Goal: Check status: Check status

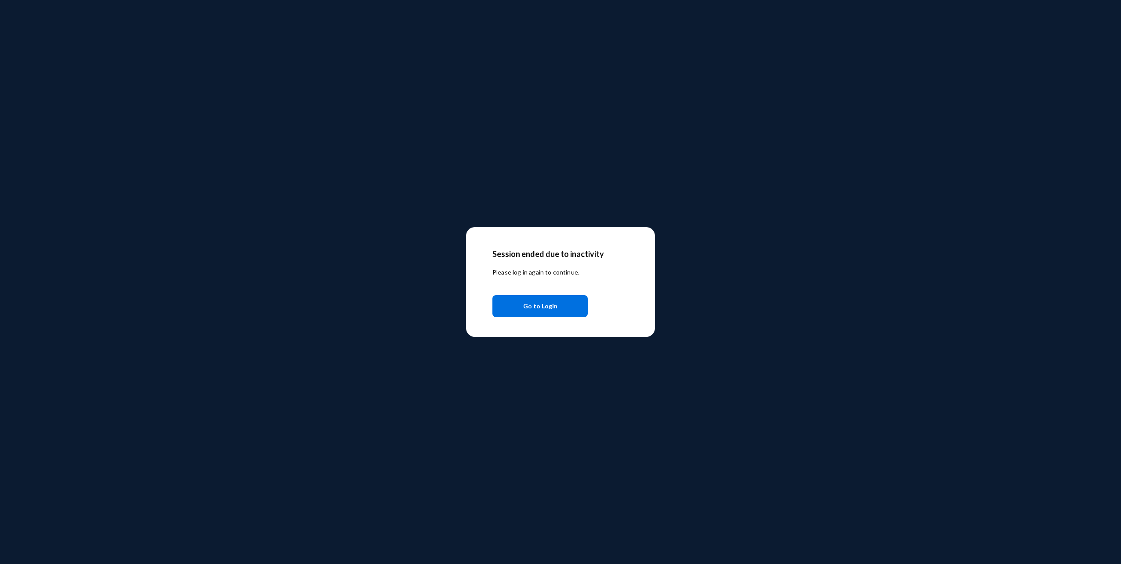
click at [537, 304] on span "Go to Login" at bounding box center [540, 306] width 34 height 16
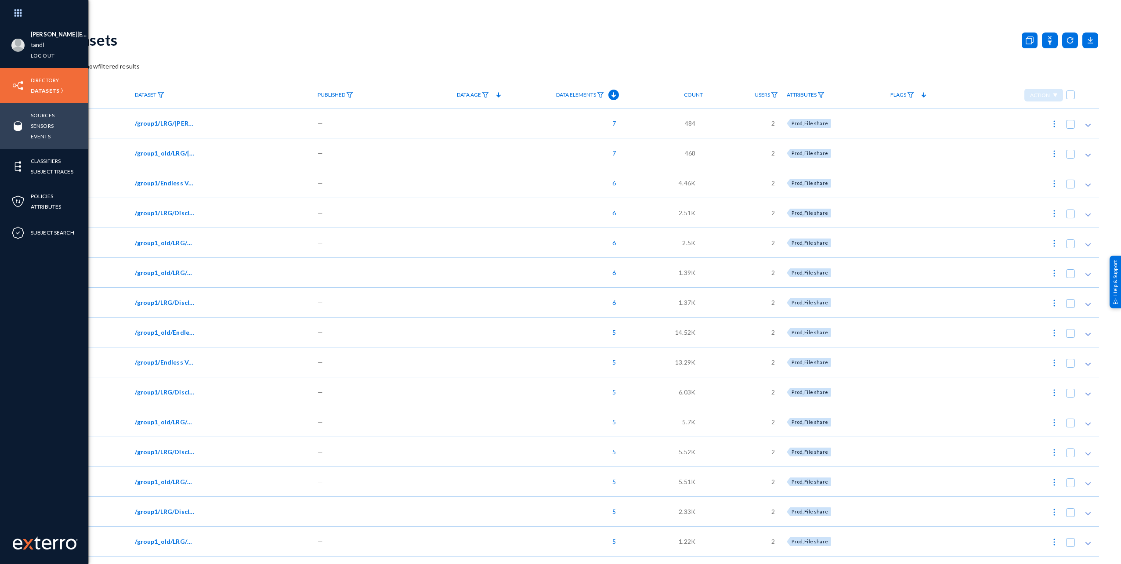
click at [32, 112] on link "Sources" at bounding box center [43, 115] width 24 height 10
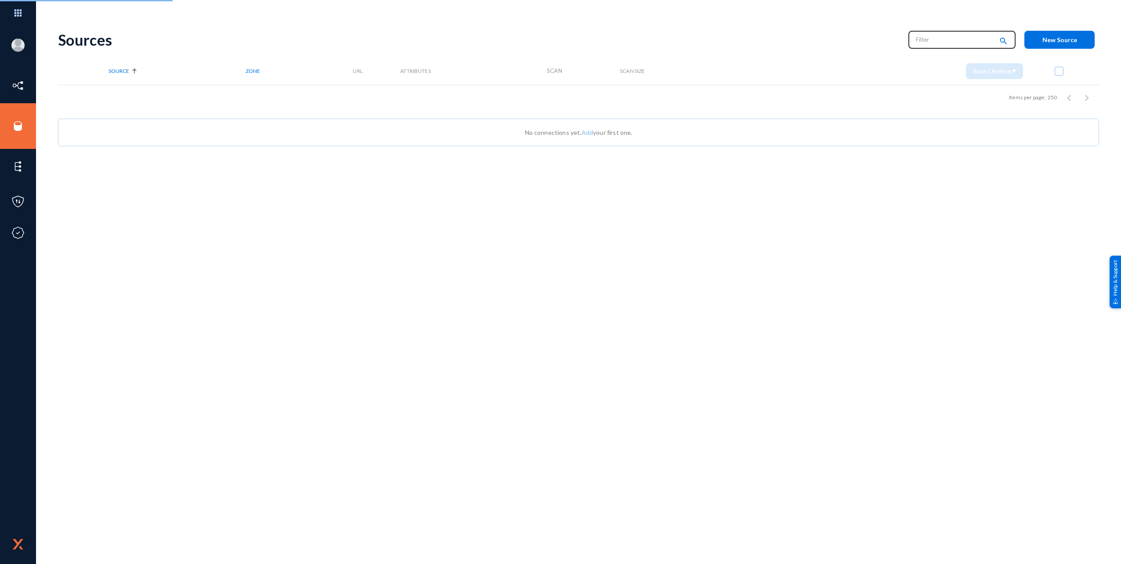
click at [926, 40] on input "text" at bounding box center [954, 39] width 77 height 13
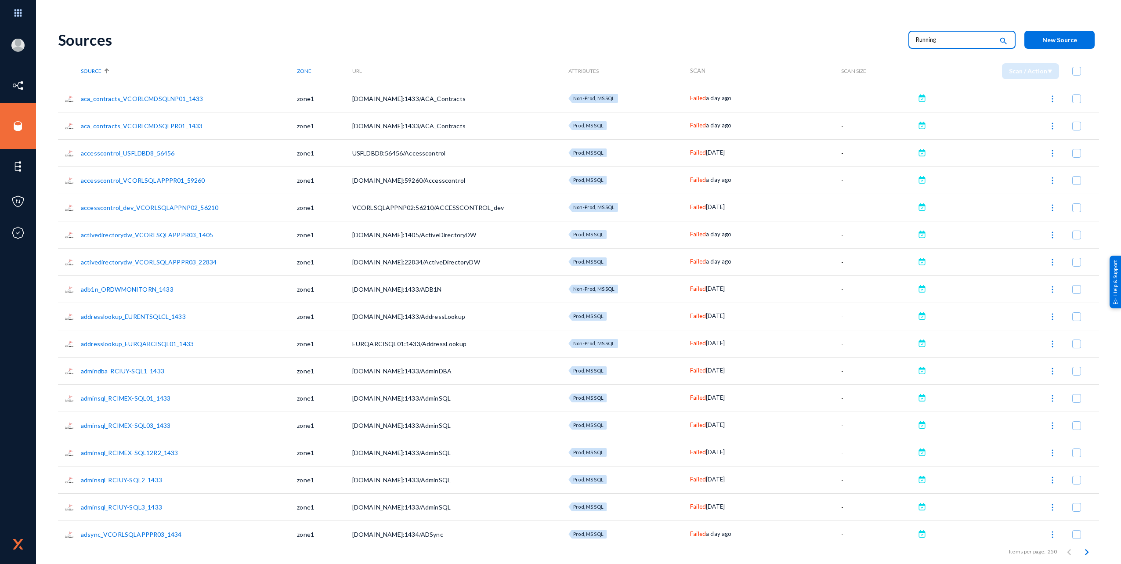
type input "Running"
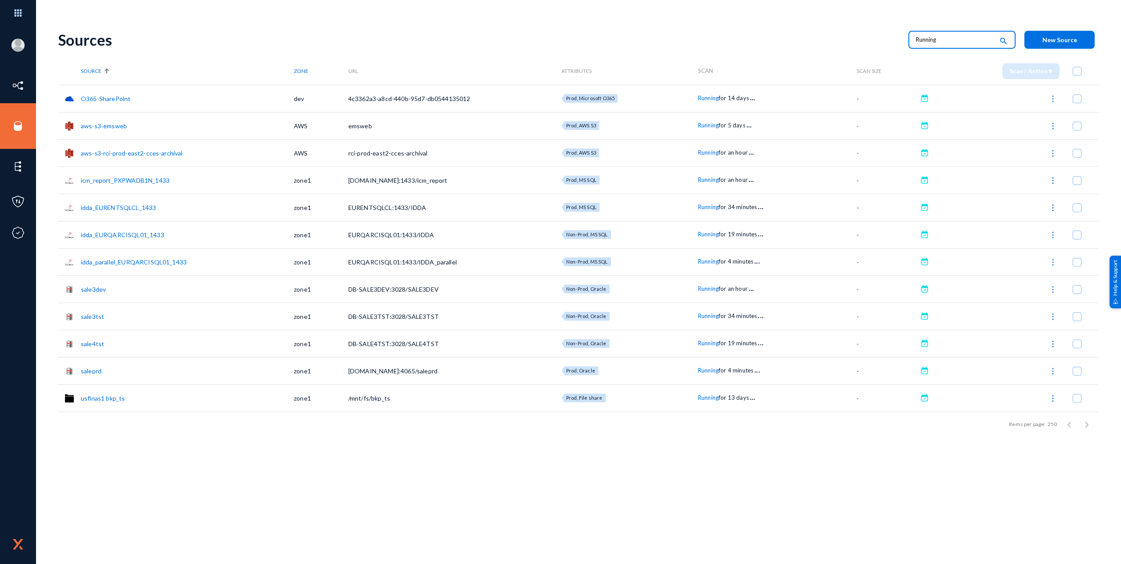
click at [706, 98] on span "Running" at bounding box center [708, 97] width 21 height 7
click at [698, 179] on div at bounding box center [560, 282] width 1121 height 564
click at [698, 179] on span "Running" at bounding box center [708, 179] width 21 height 7
click at [703, 209] on div at bounding box center [560, 282] width 1121 height 564
click at [705, 208] on span "Running" at bounding box center [708, 206] width 21 height 7
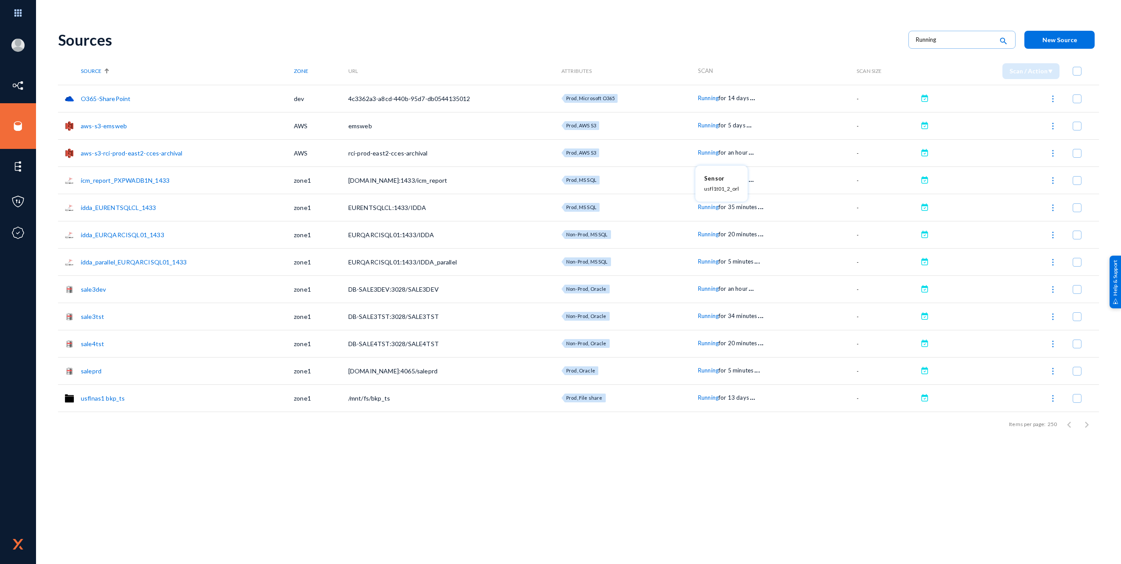
click at [707, 232] on div at bounding box center [560, 282] width 1121 height 564
click at [706, 235] on span "Running" at bounding box center [708, 234] width 21 height 7
click at [707, 261] on div at bounding box center [560, 282] width 1121 height 564
click at [707, 262] on span "Running" at bounding box center [708, 261] width 21 height 7
click at [704, 290] on div at bounding box center [560, 282] width 1121 height 564
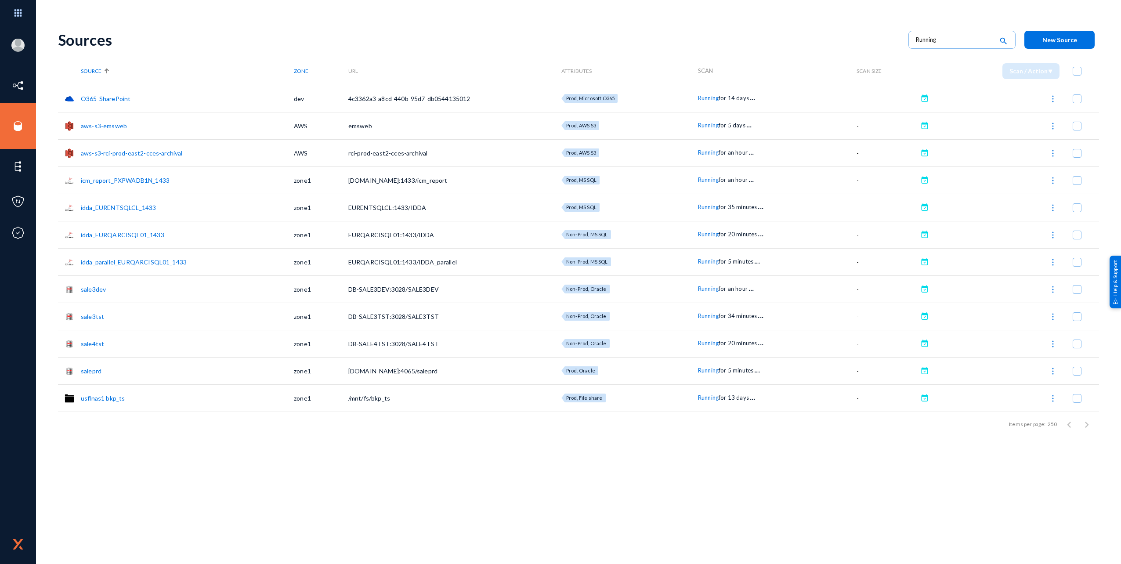
click at [704, 290] on span "Running" at bounding box center [708, 288] width 21 height 7
drag, startPoint x: 704, startPoint y: 290, endPoint x: 704, endPoint y: 320, distance: 30.3
click at [704, 320] on div at bounding box center [560, 282] width 1121 height 564
click at [703, 318] on span "Running" at bounding box center [708, 315] width 21 height 7
click at [704, 339] on div at bounding box center [560, 282] width 1121 height 564
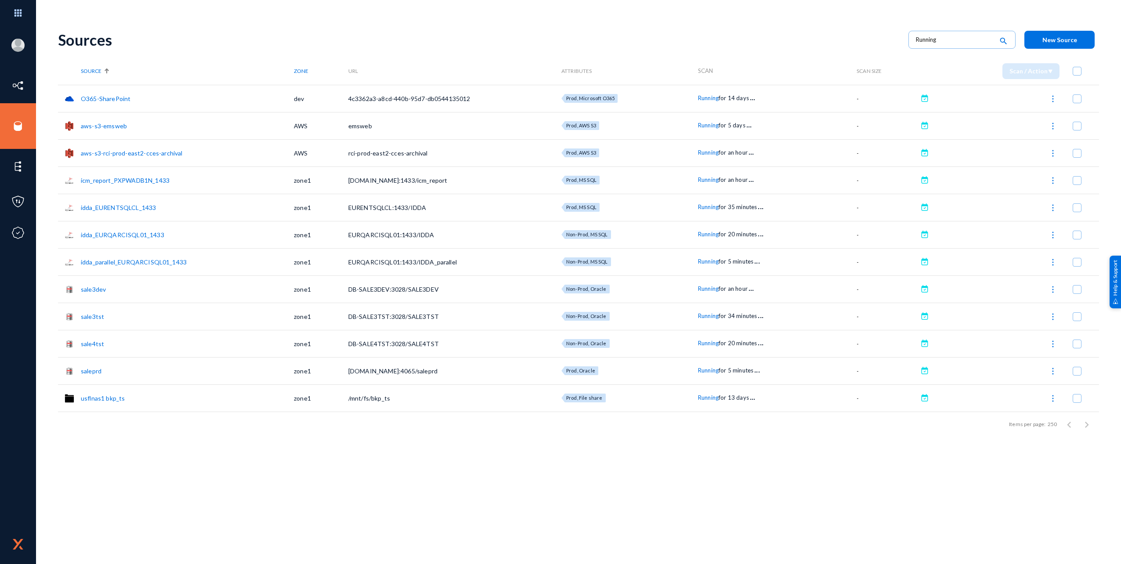
click at [704, 343] on span "Running" at bounding box center [708, 342] width 21 height 7
click at [702, 371] on div at bounding box center [560, 282] width 1121 height 564
click at [702, 371] on span "Running" at bounding box center [708, 370] width 21 height 7
click at [705, 399] on div at bounding box center [560, 282] width 1121 height 564
click at [704, 399] on span "Running" at bounding box center [708, 397] width 21 height 7
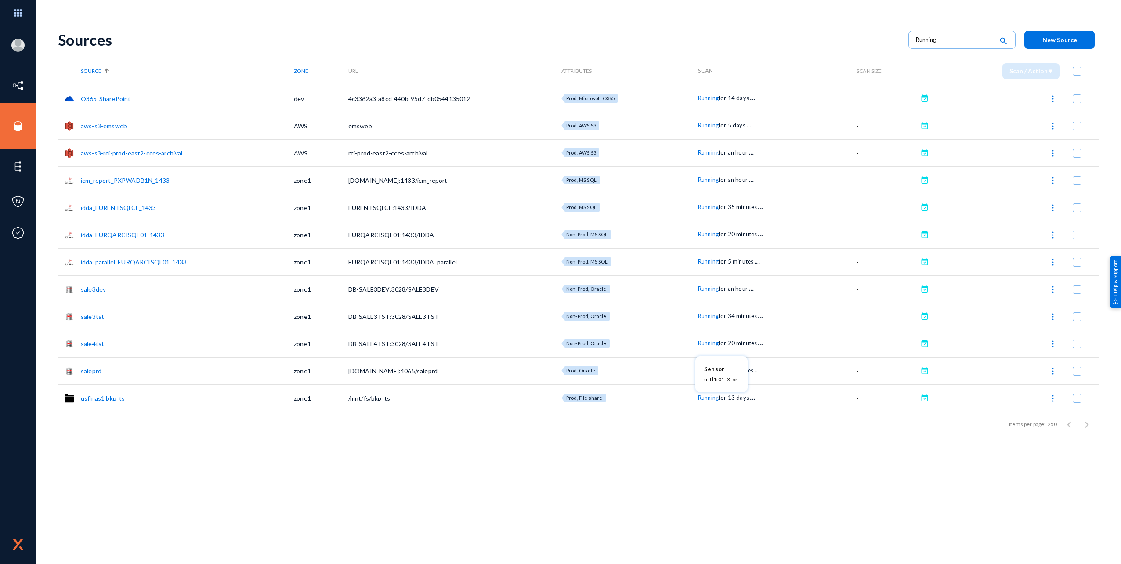
drag, startPoint x: 704, startPoint y: 399, endPoint x: 705, endPoint y: 457, distance: 57.5
click at [705, 457] on div at bounding box center [560, 282] width 1121 height 564
click at [709, 371] on span "Running" at bounding box center [708, 370] width 21 height 7
click at [705, 400] on div at bounding box center [560, 282] width 1121 height 564
click at [705, 400] on span "Running" at bounding box center [708, 397] width 21 height 7
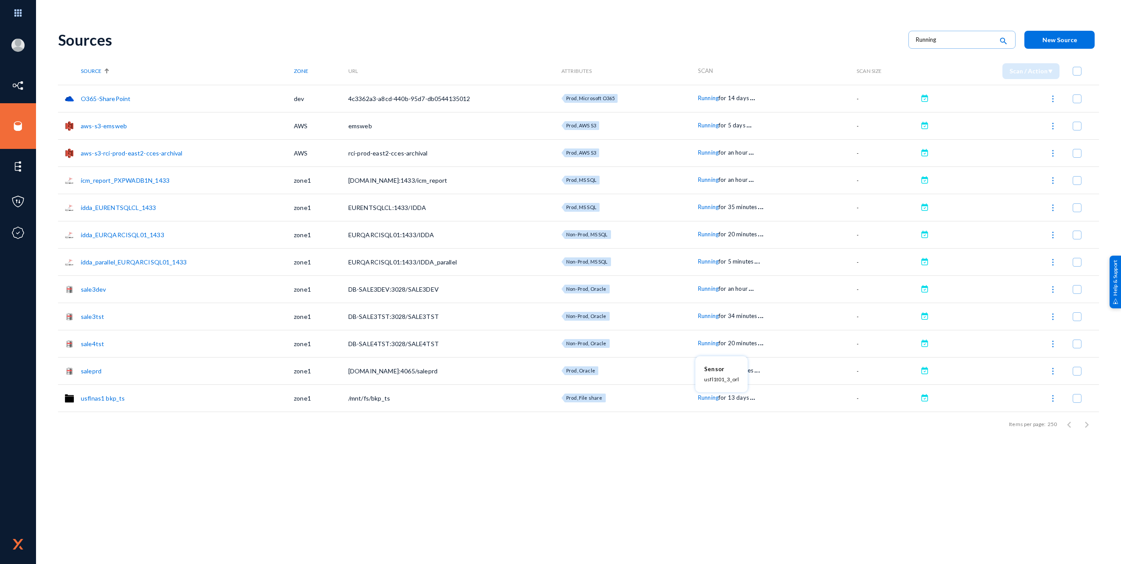
click at [713, 472] on div at bounding box center [560, 282] width 1121 height 564
click at [703, 151] on span "Running" at bounding box center [708, 152] width 21 height 7
click at [674, 29] on div at bounding box center [560, 282] width 1121 height 564
click at [705, 126] on span "Running" at bounding box center [708, 125] width 21 height 7
click at [623, 36] on div at bounding box center [560, 282] width 1121 height 564
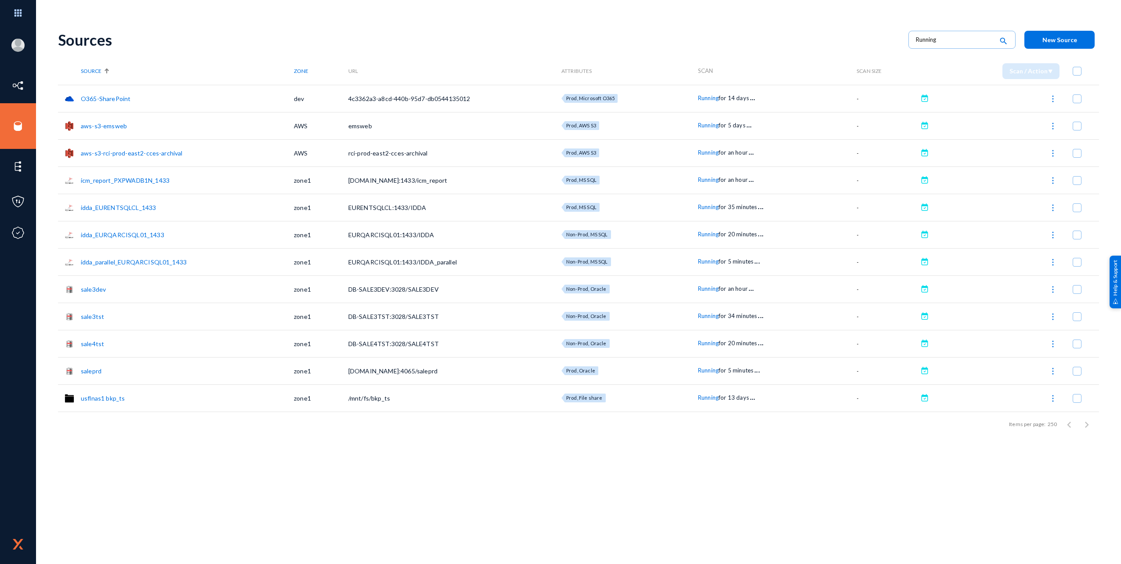
click at [701, 98] on span "Running" at bounding box center [708, 97] width 21 height 7
click at [545, 5] on div at bounding box center [560, 282] width 1121 height 564
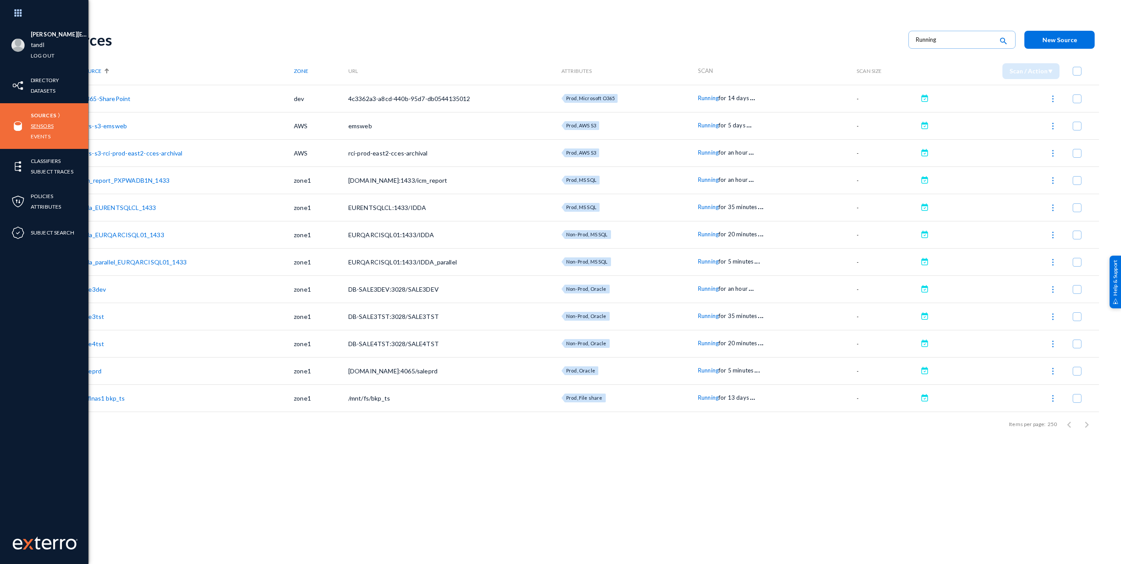
click at [37, 127] on link "Sensors" at bounding box center [42, 126] width 23 height 10
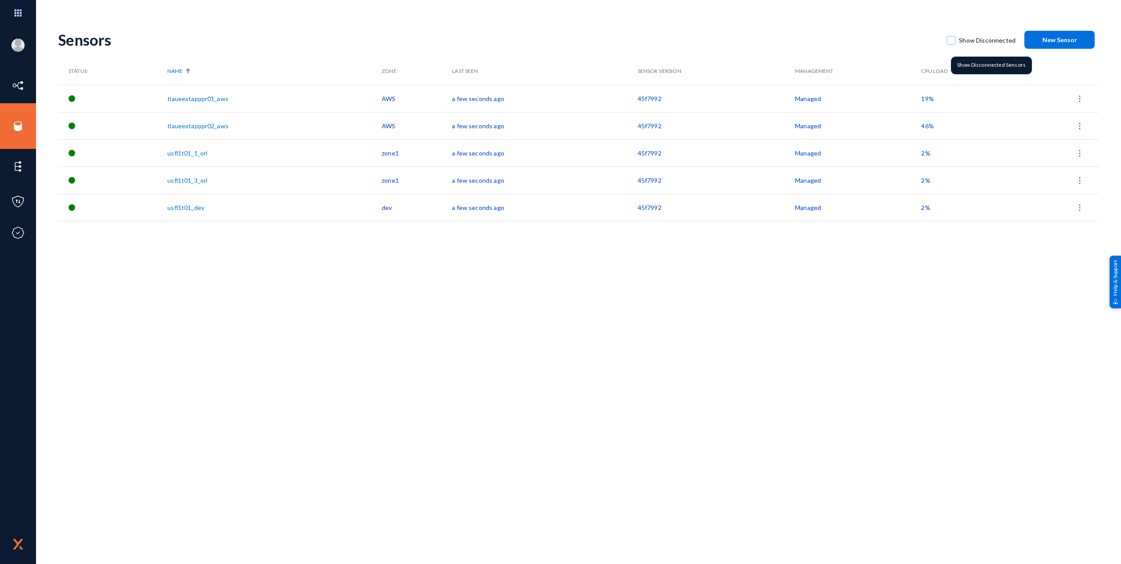
click at [950, 43] on span at bounding box center [950, 40] width 9 height 9
click at [950, 44] on input "Show Disconnected" at bounding box center [950, 44] width 1 height 1
checkbox input "true"
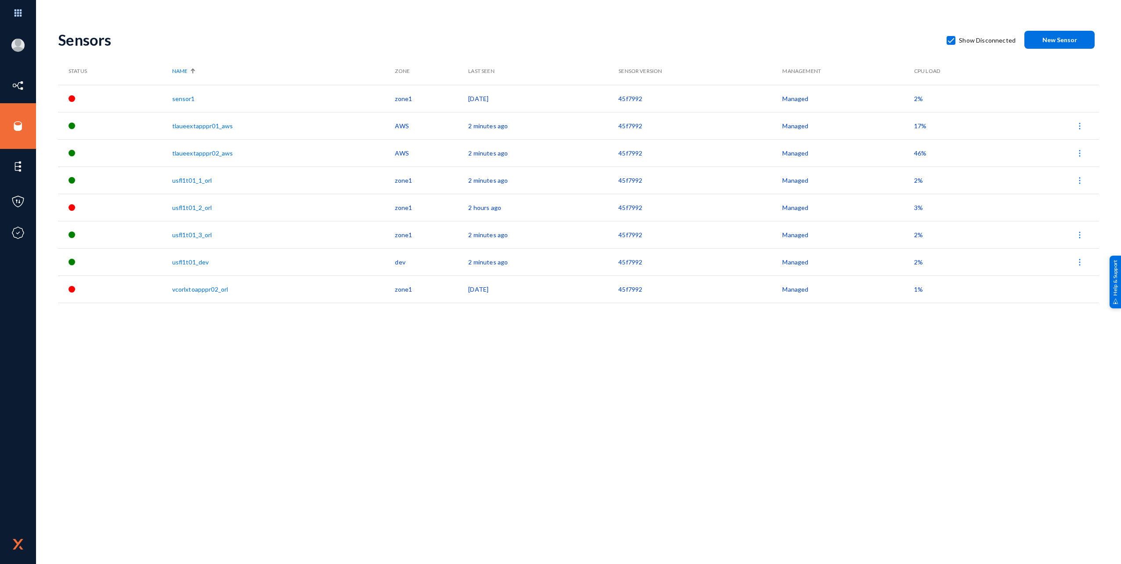
click at [629, 339] on div "Sensors Show Disconnected New Sensor Status Name Zone Last Seen Sensor Version …" at bounding box center [578, 293] width 1041 height 542
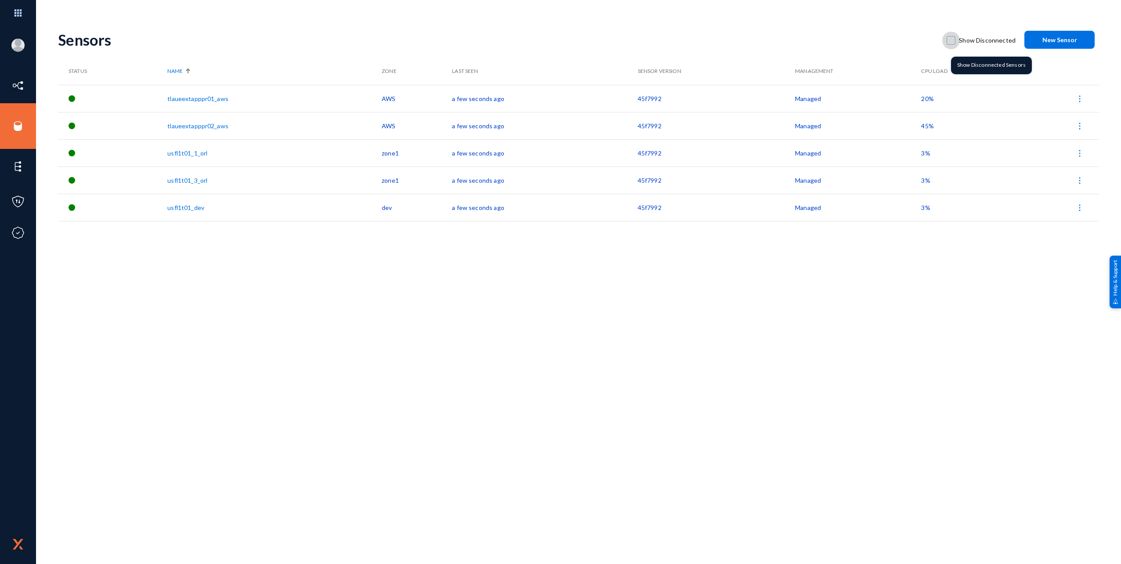
click at [983, 40] on span "Show Disconnected" at bounding box center [987, 40] width 57 height 13
click at [951, 44] on input "Show Disconnected" at bounding box center [950, 44] width 1 height 1
checkbox input "true"
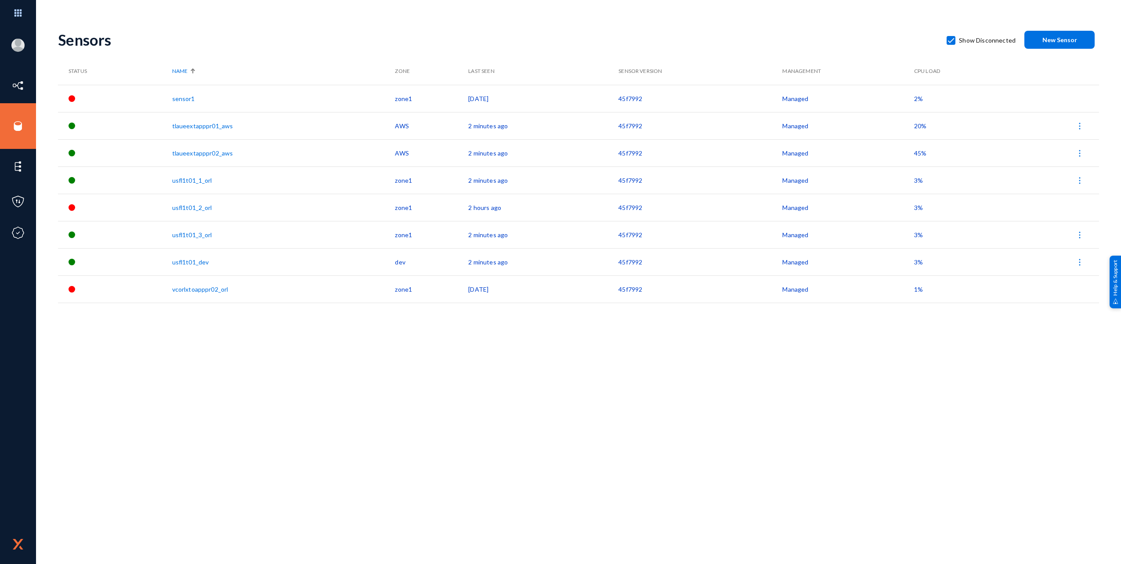
drag, startPoint x: 364, startPoint y: 407, endPoint x: 444, endPoint y: 373, distance: 86.4
click at [364, 407] on div "Sensors Show Disconnected New Sensor Status Name Zone Last Seen Sensor Version …" at bounding box center [578, 293] width 1041 height 542
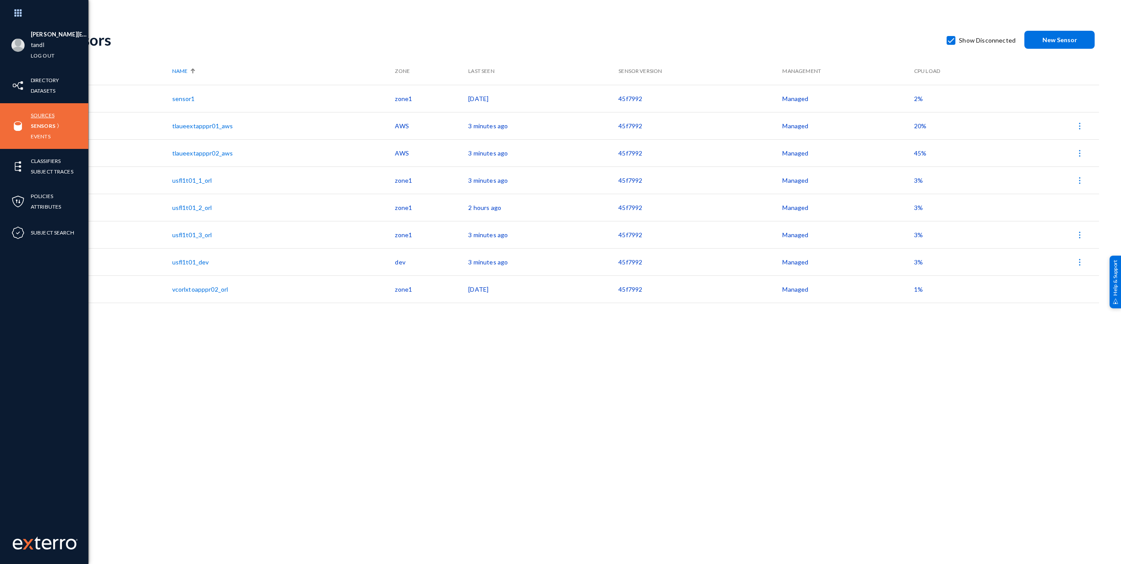
click at [37, 115] on link "Sources" at bounding box center [43, 115] width 24 height 10
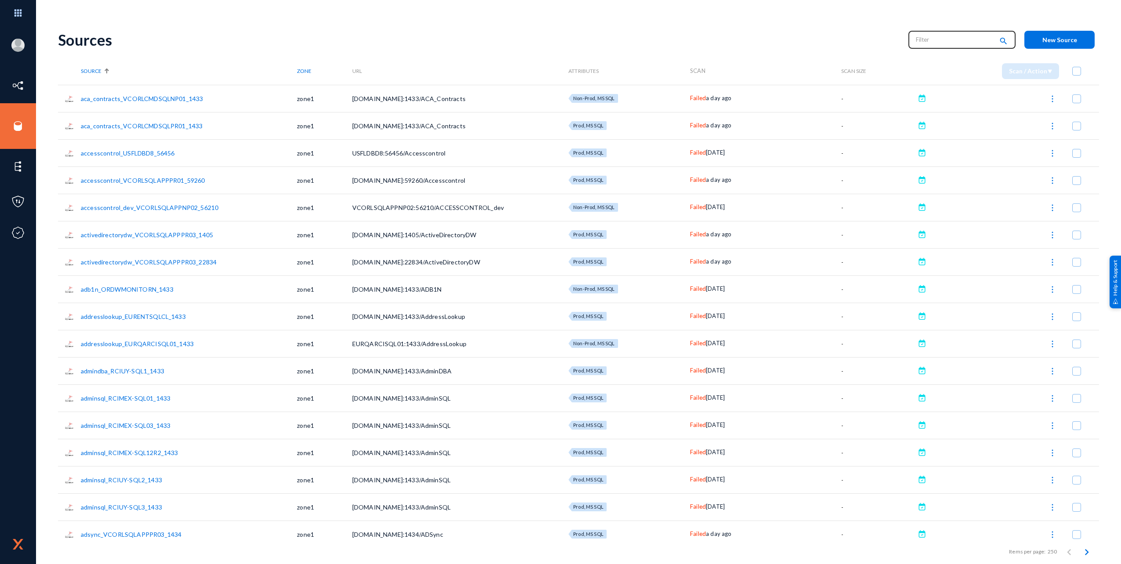
click at [937, 40] on input "text" at bounding box center [954, 39] width 77 height 13
type input "Failed"
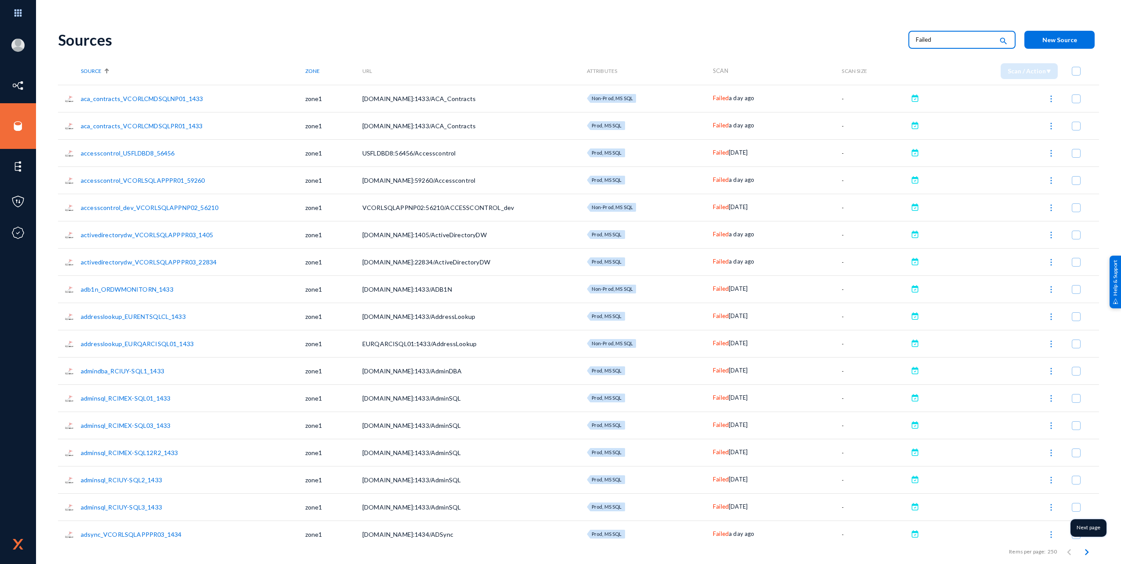
click at [1085, 553] on icon "Next page" at bounding box center [1086, 552] width 12 height 12
click at [1085, 552] on icon "Next page" at bounding box center [1087, 552] width 4 height 6
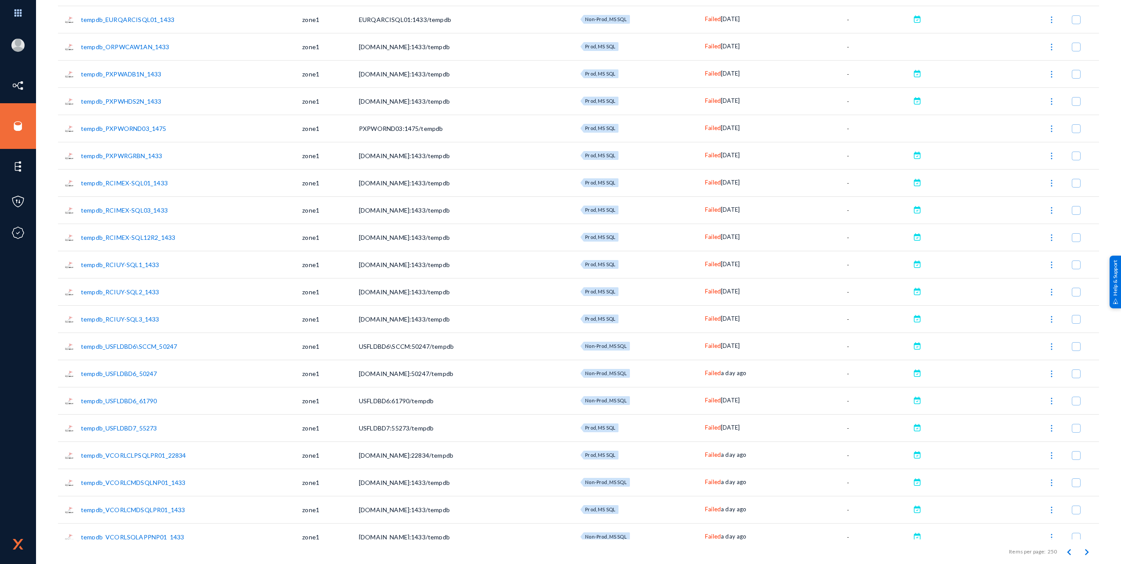
scroll to position [6351, 0]
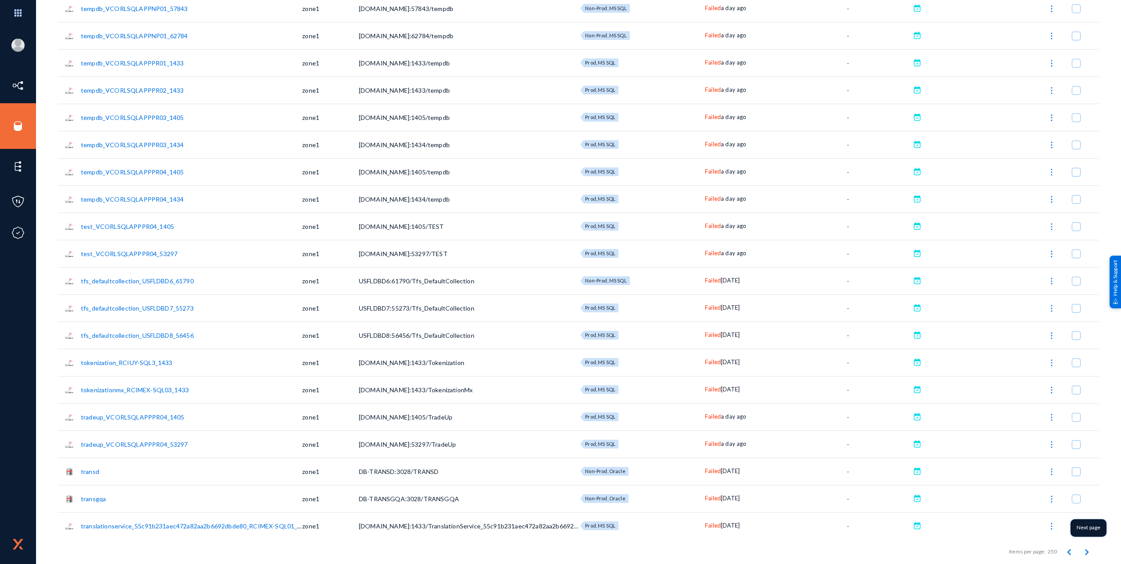
click at [1083, 552] on icon "Next page" at bounding box center [1086, 552] width 12 height 12
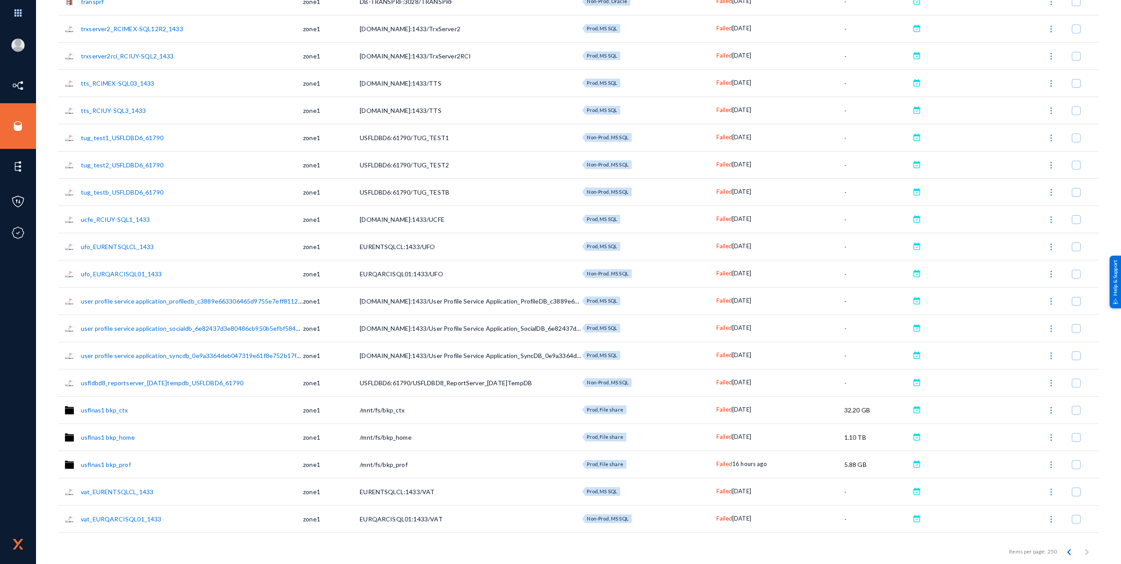
scroll to position [0, 0]
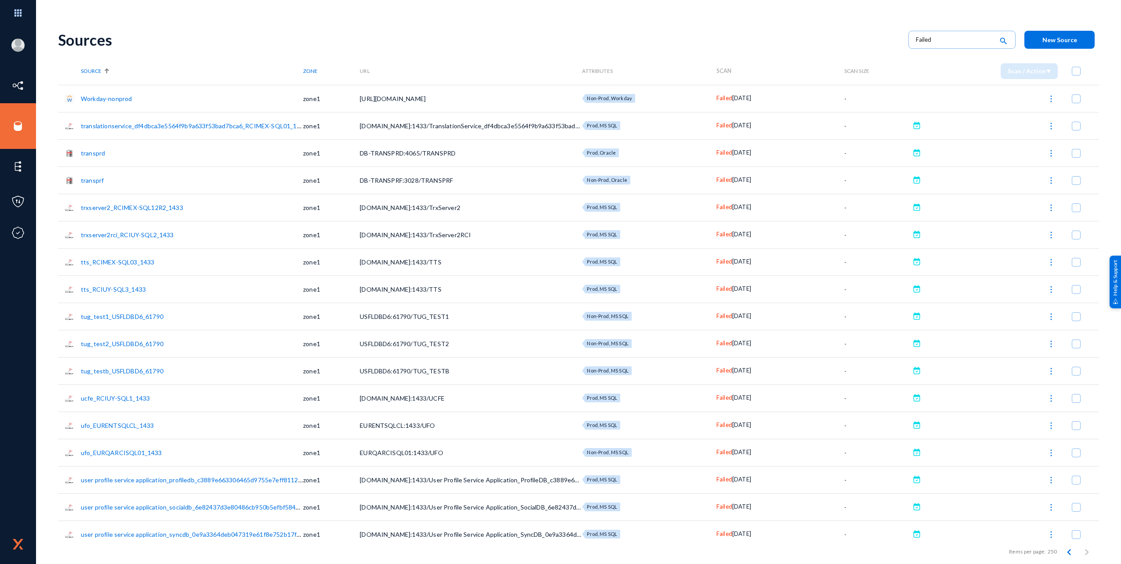
click at [1071, 75] on span at bounding box center [1075, 71] width 9 height 9
click at [1075, 75] on input "checkbox" at bounding box center [1075, 75] width 1 height 1
checkbox input "true"
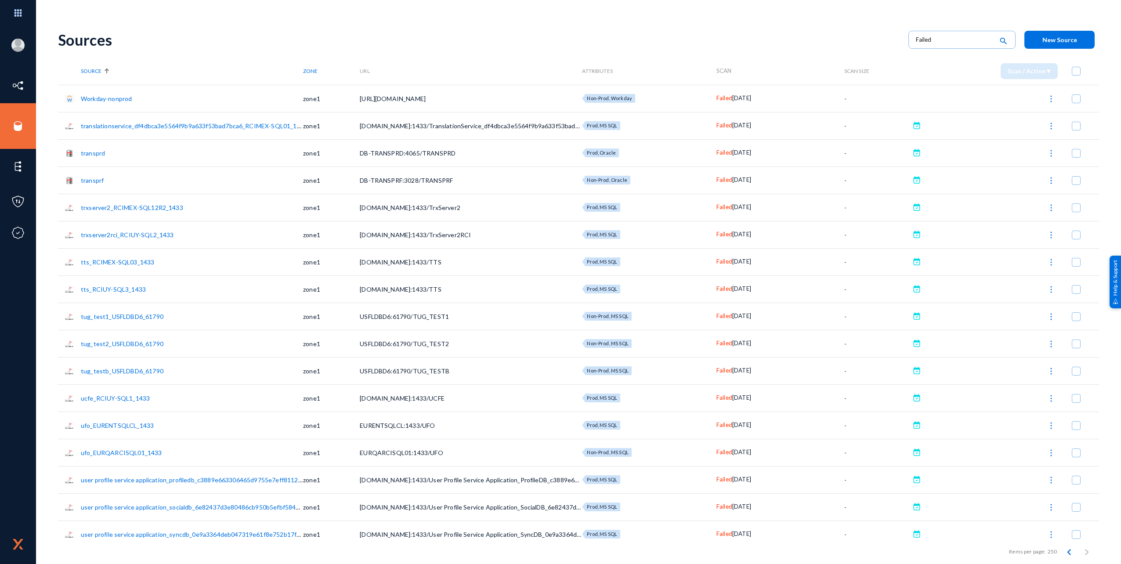
checkbox input "true"
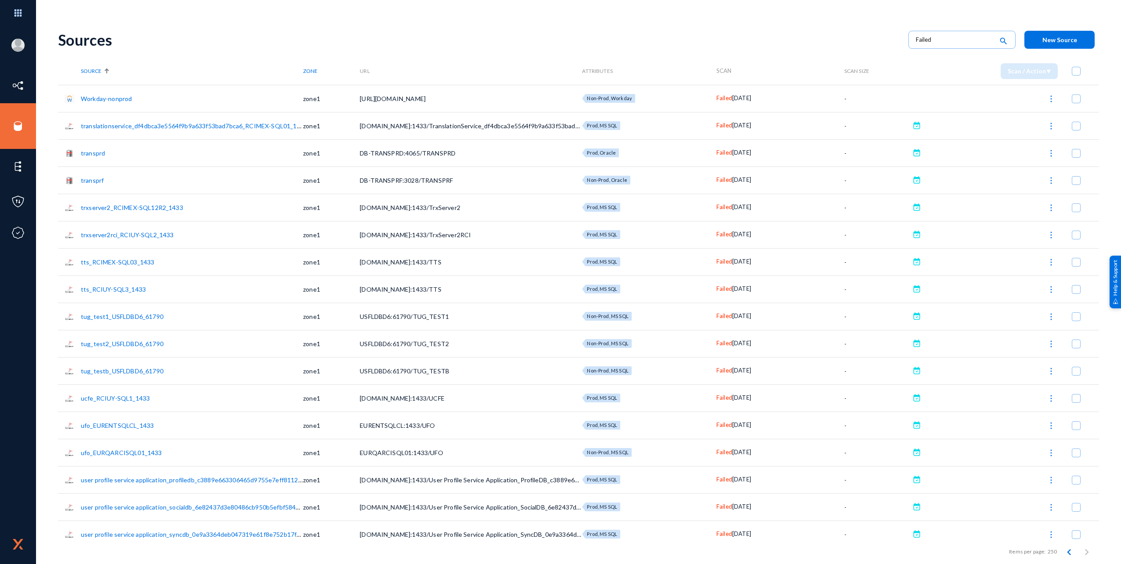
checkbox input "true"
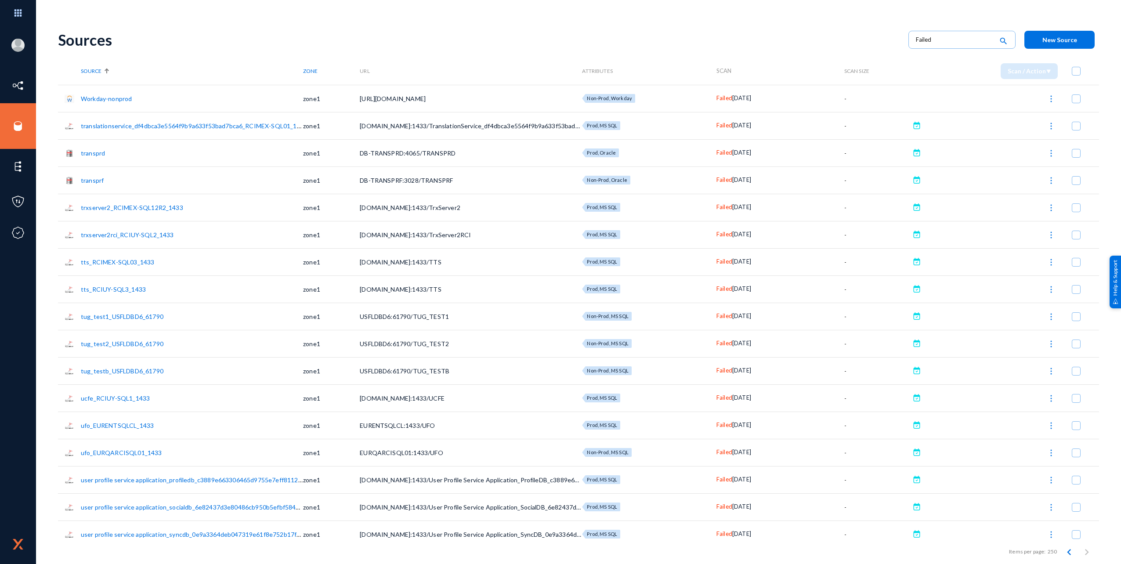
checkbox input "true"
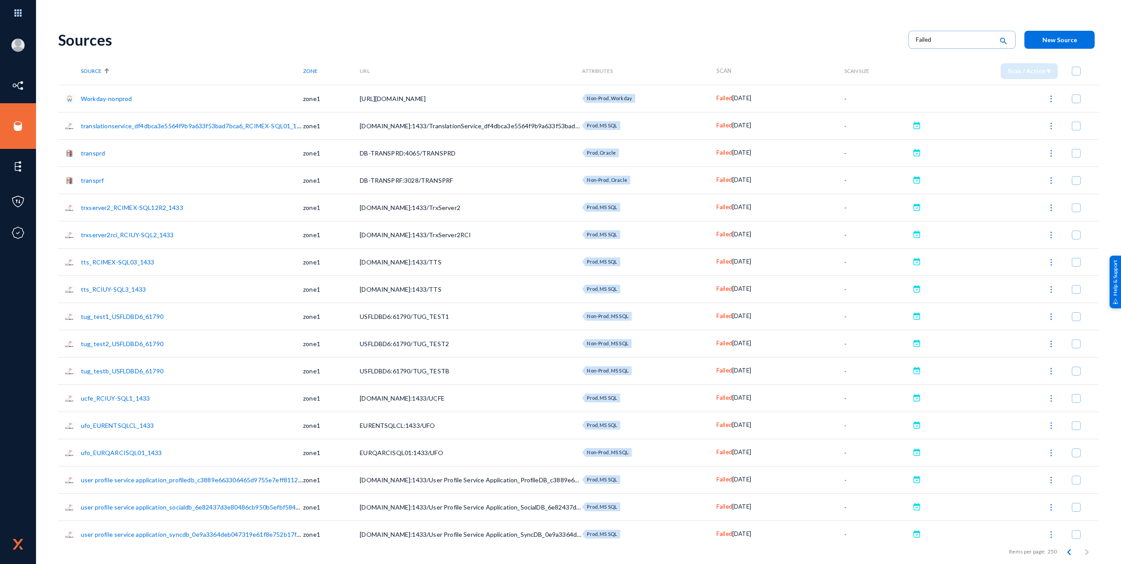
checkbox input "true"
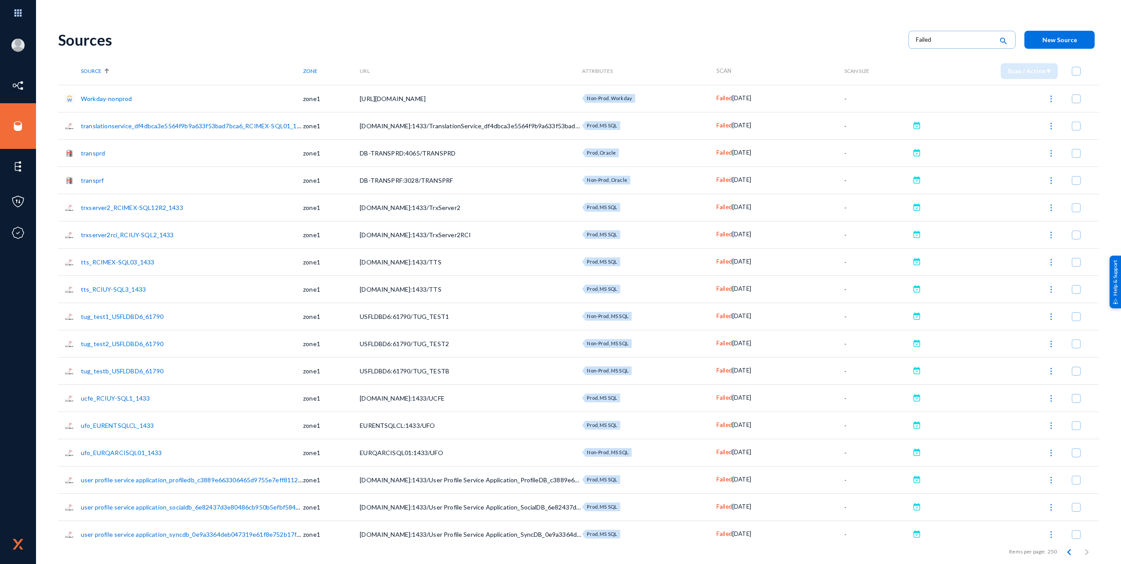
checkbox input "true"
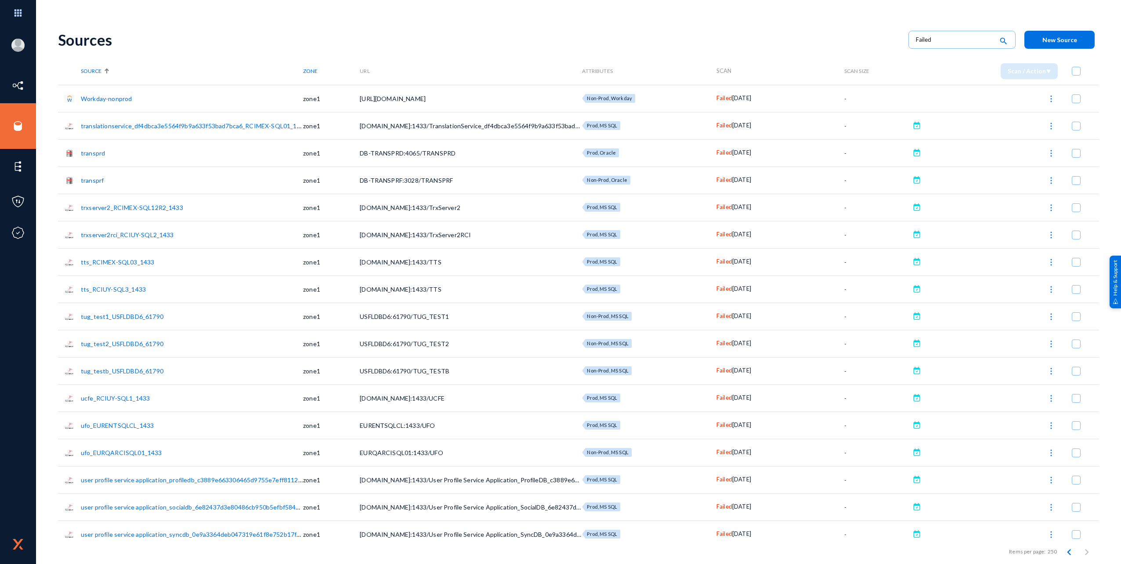
checkbox input "true"
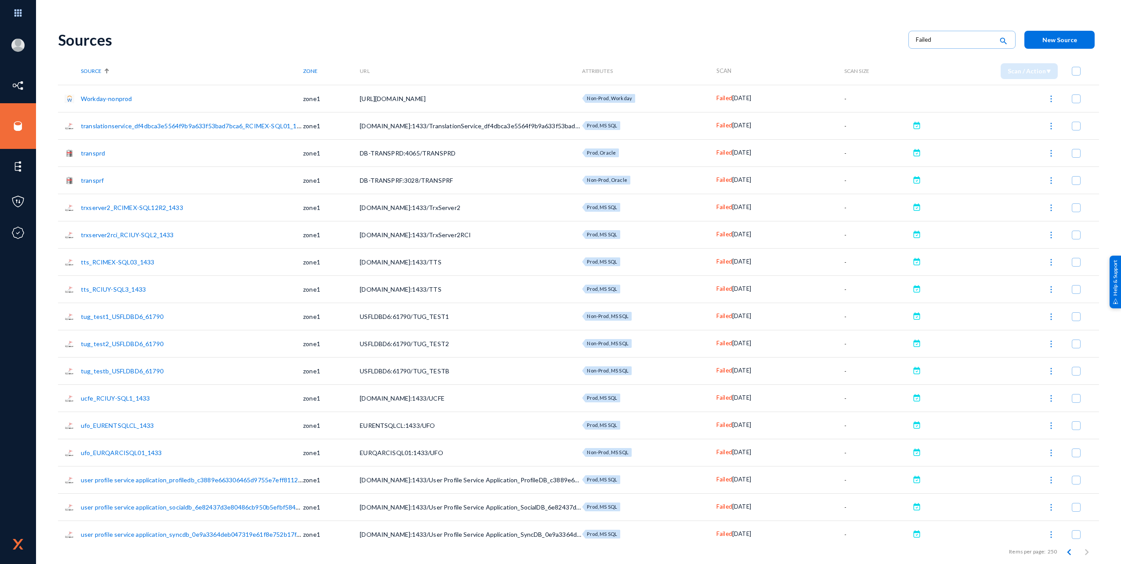
checkbox input "true"
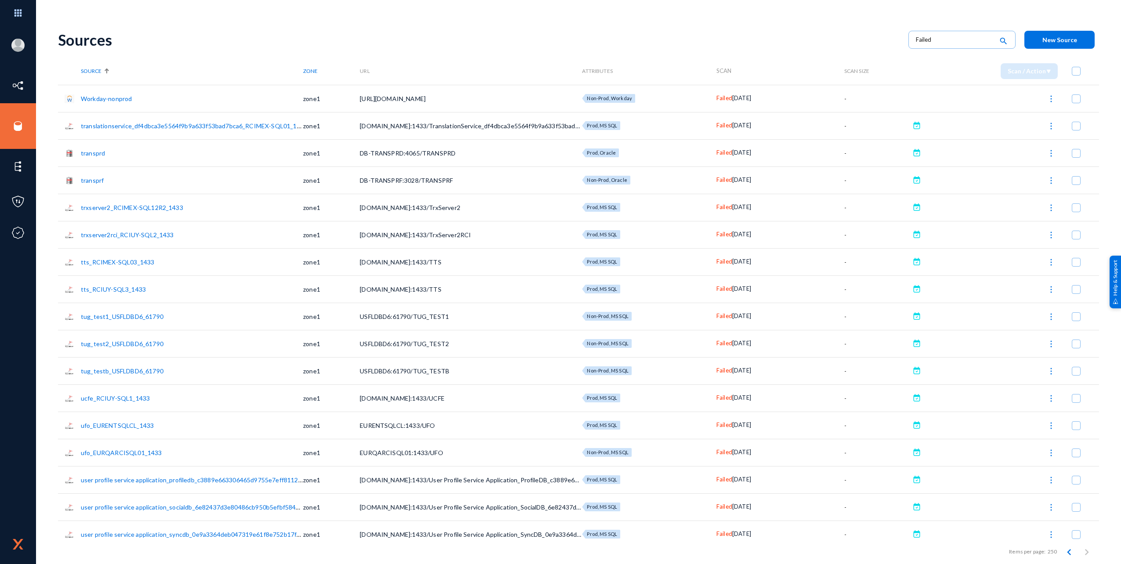
checkbox input "true"
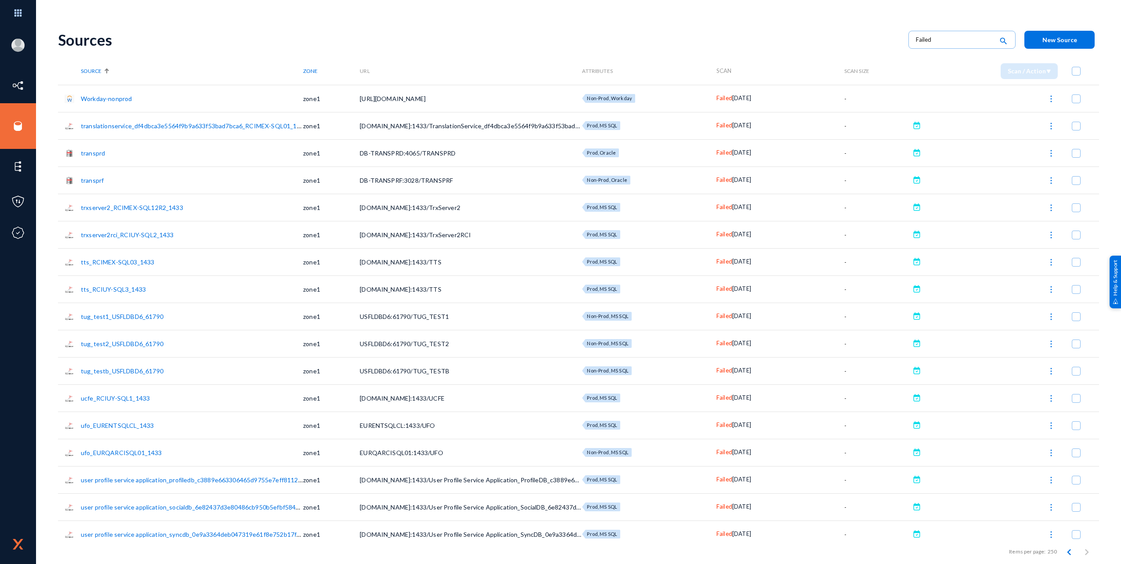
checkbox input "true"
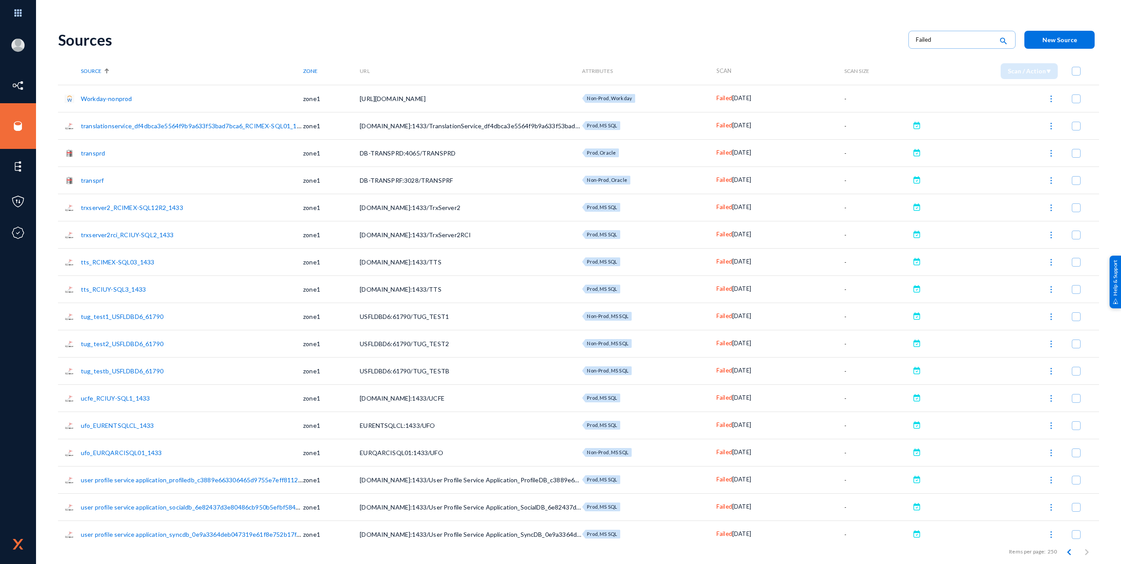
checkbox input "true"
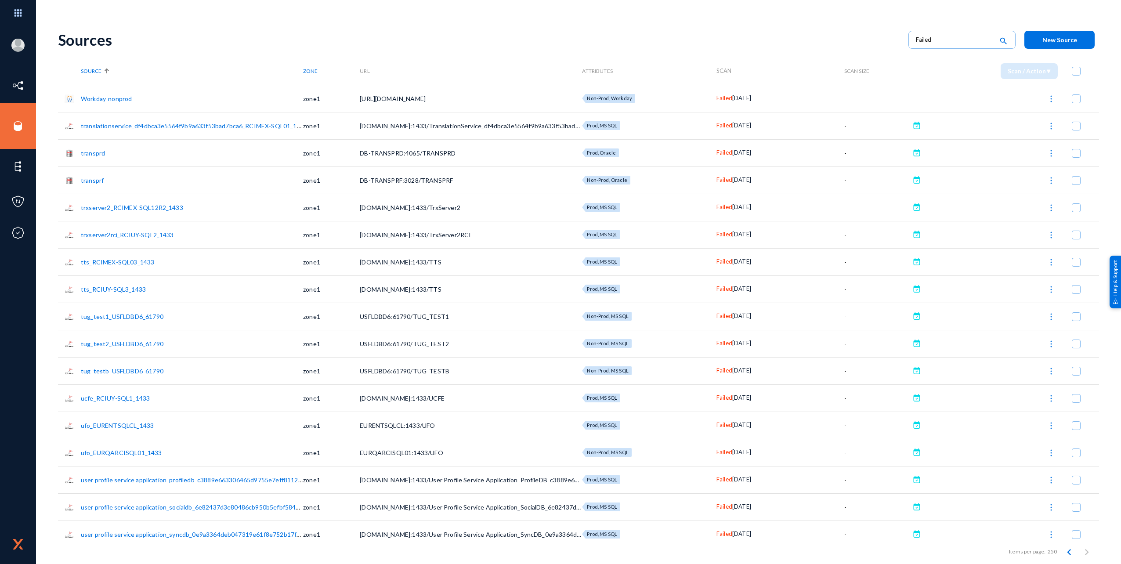
checkbox input "true"
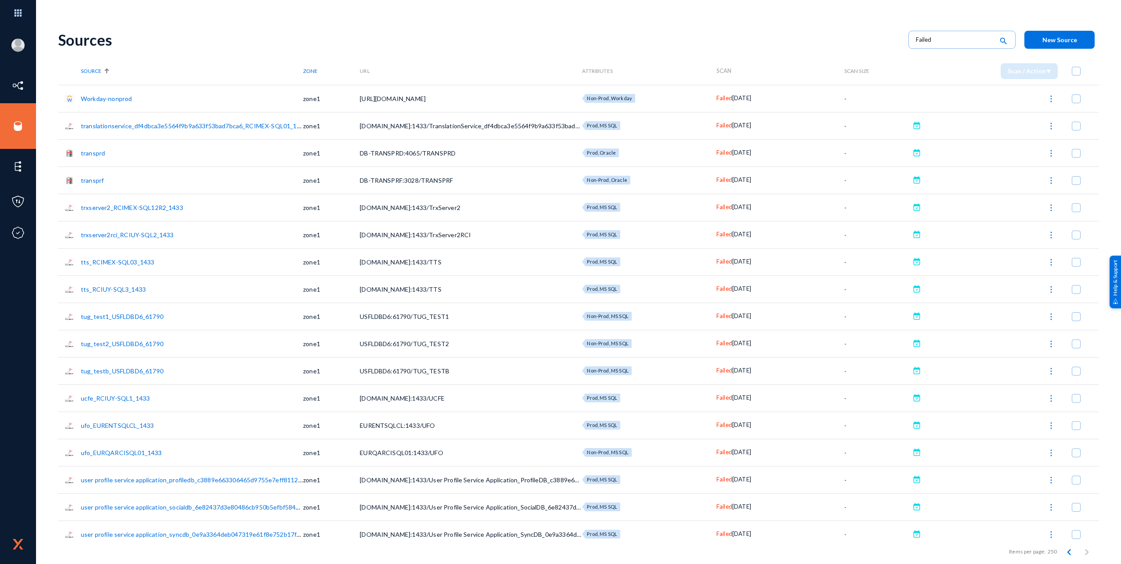
checkbox input "true"
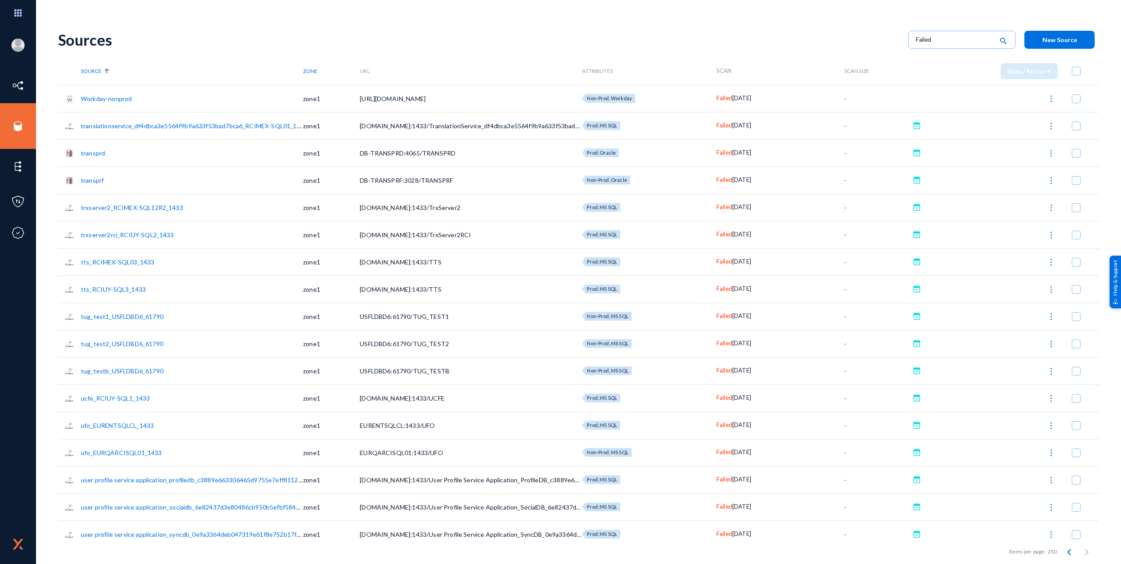
checkbox input "true"
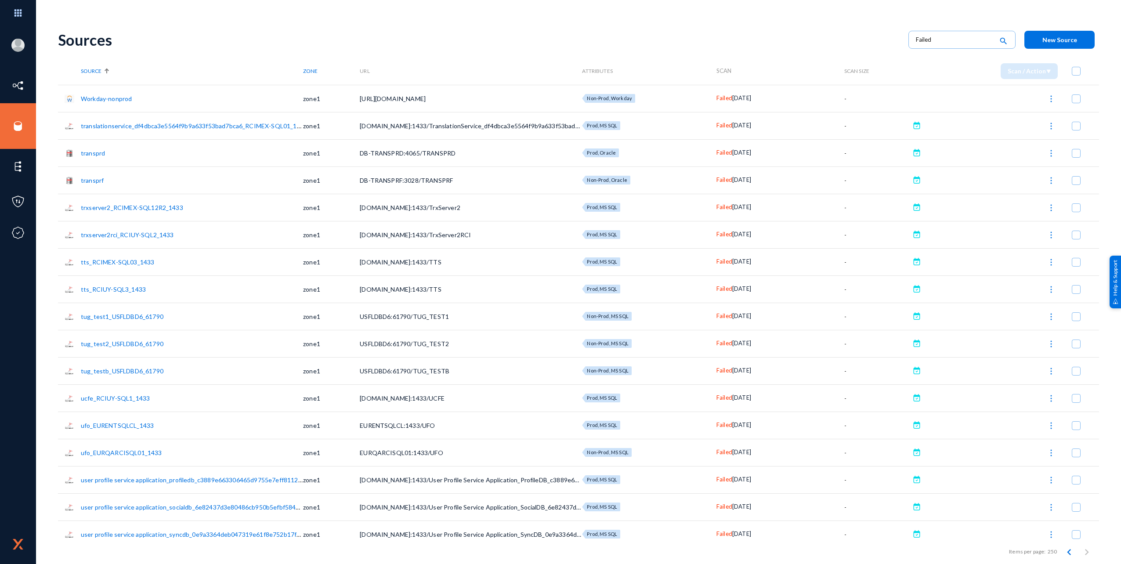
checkbox input "true"
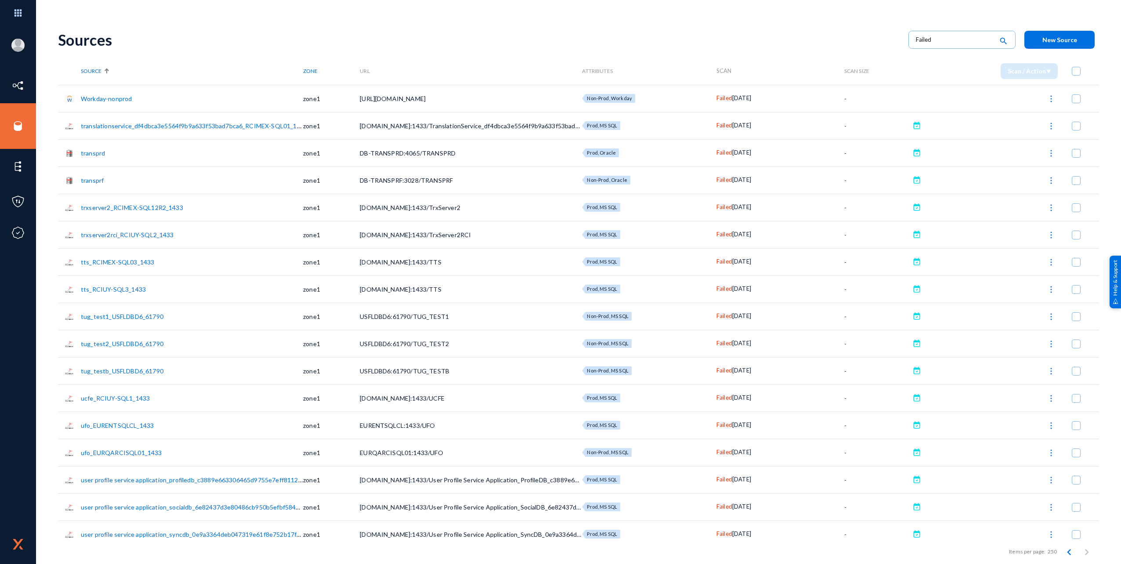
checkbox input "true"
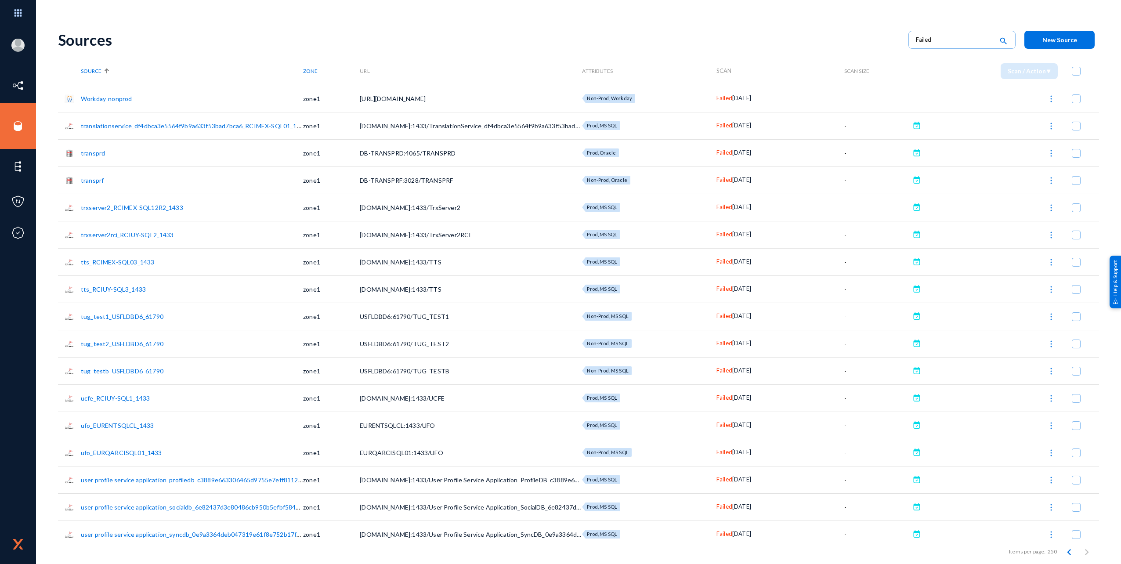
checkbox input "true"
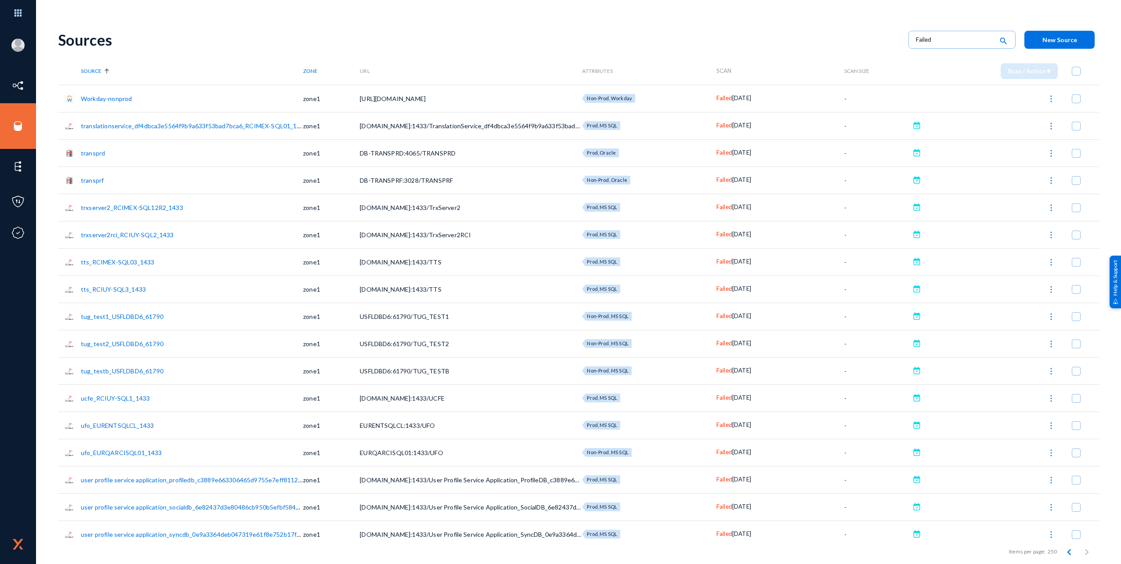
checkbox input "true"
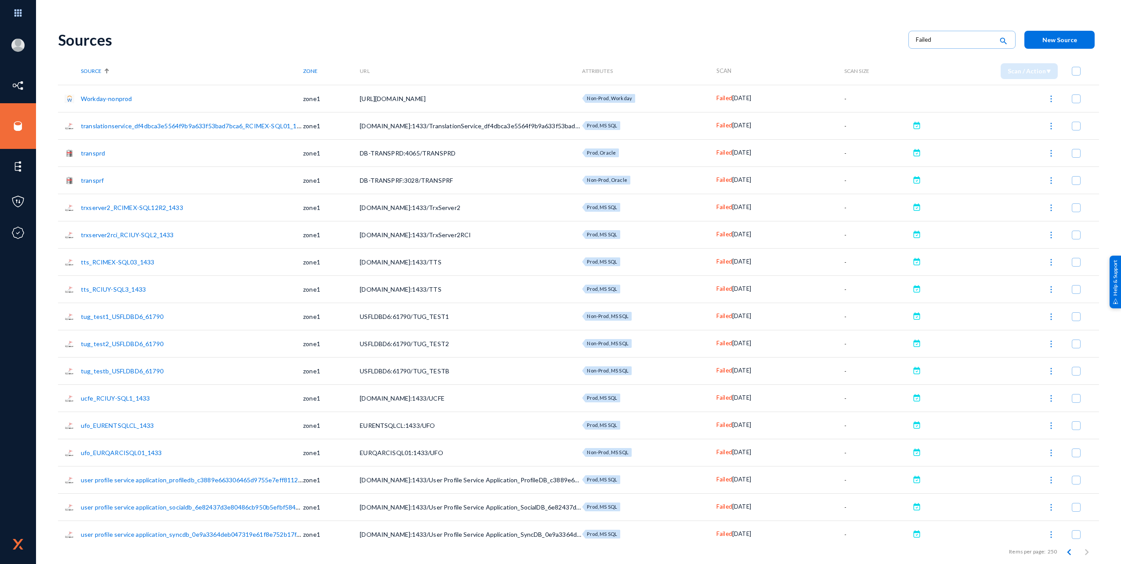
checkbox input "true"
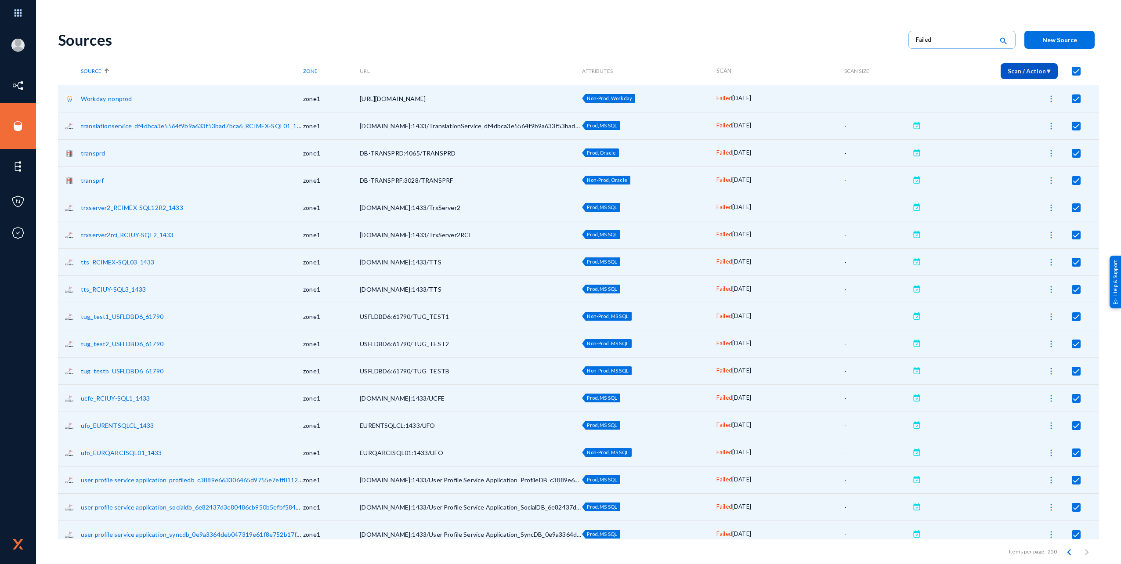
click at [1039, 71] on span "Scan / Action" at bounding box center [1028, 70] width 43 height 7
click at [820, 47] on div at bounding box center [560, 282] width 1121 height 564
click at [1064, 553] on icon "Previous page" at bounding box center [1069, 552] width 12 height 12
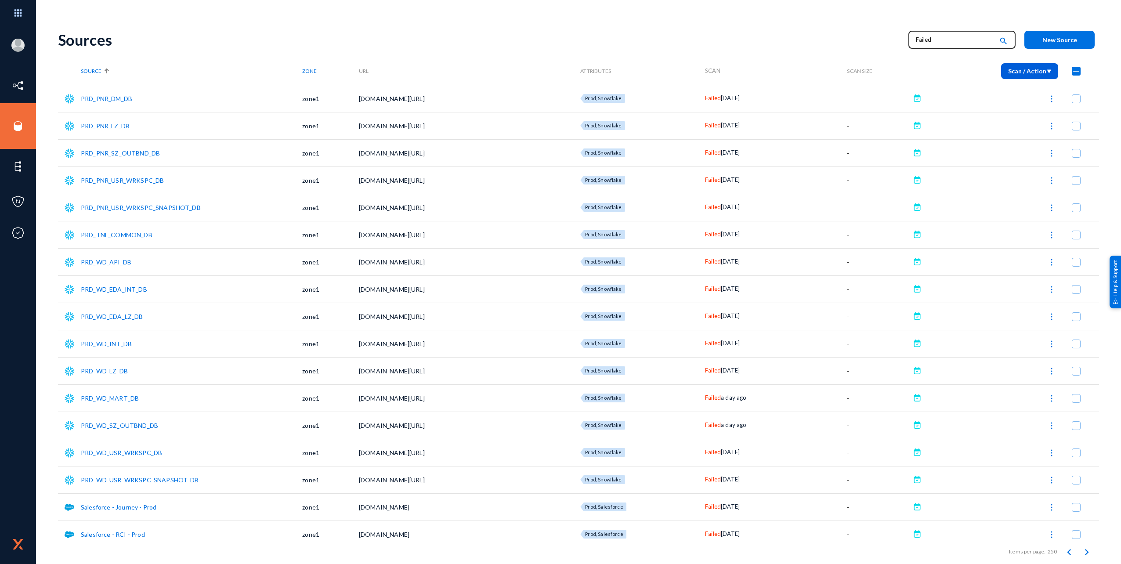
click at [917, 43] on input "Failed" at bounding box center [954, 39] width 77 height 13
click at [317, 26] on div "Sources Failed search New Source" at bounding box center [578, 40] width 1041 height 36
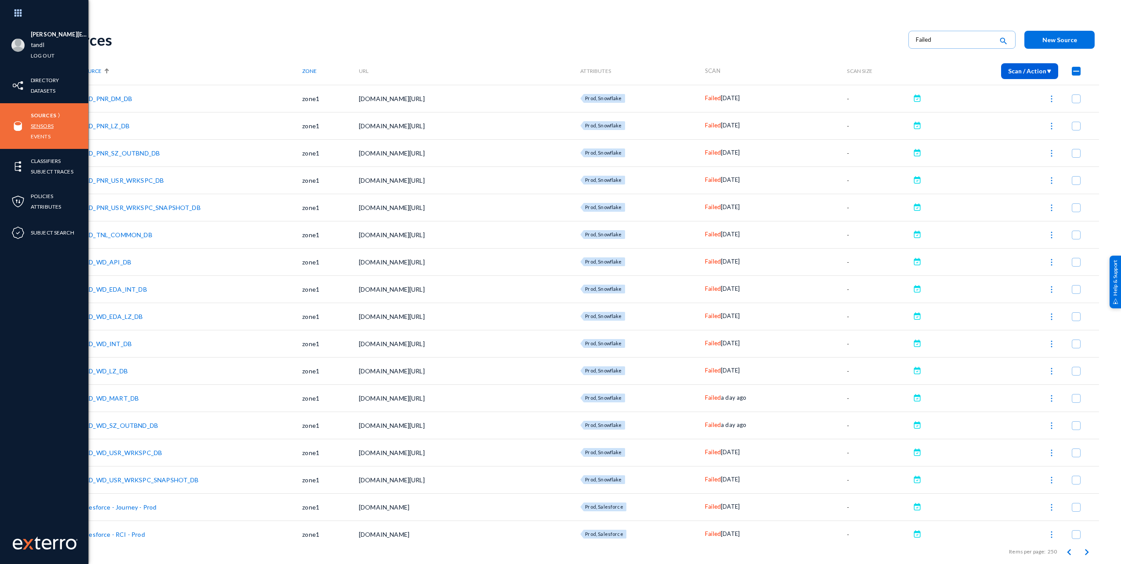
click at [36, 123] on link "Sensors" at bounding box center [42, 126] width 23 height 10
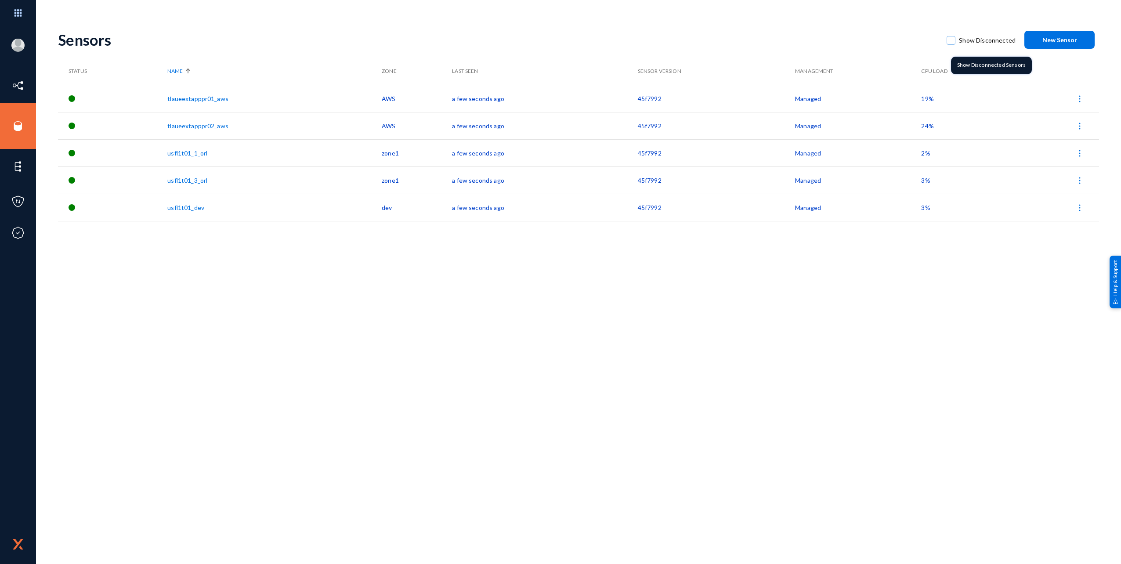
click at [990, 38] on span "Show Disconnected" at bounding box center [987, 40] width 57 height 13
click at [951, 44] on input "Show Disconnected" at bounding box center [950, 44] width 1 height 1
checkbox input "true"
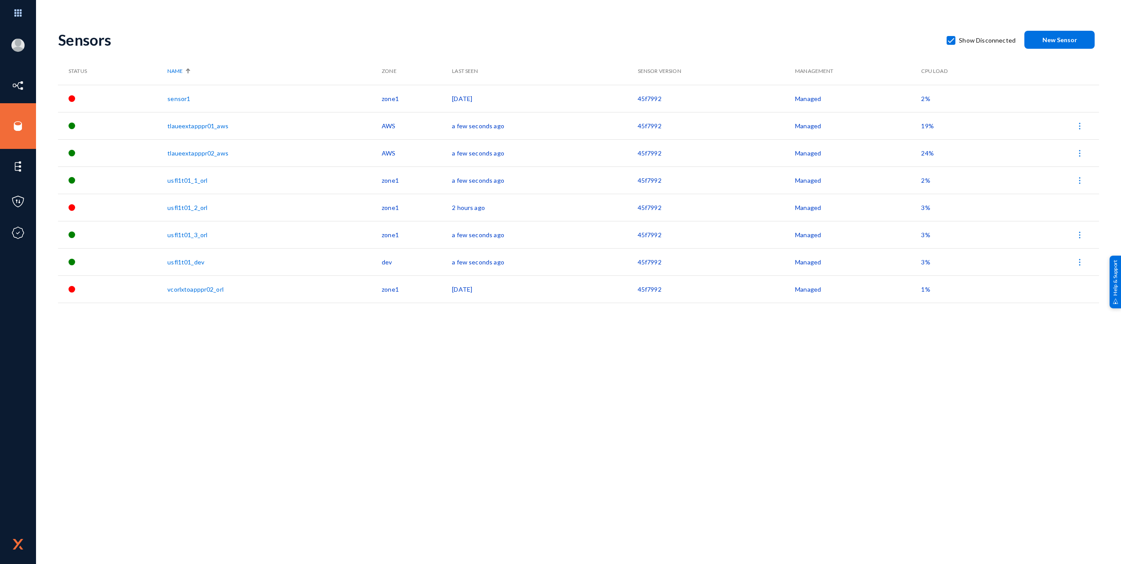
click at [225, 55] on div "Sensors Show Disconnected New Sensor" at bounding box center [578, 40] width 1041 height 36
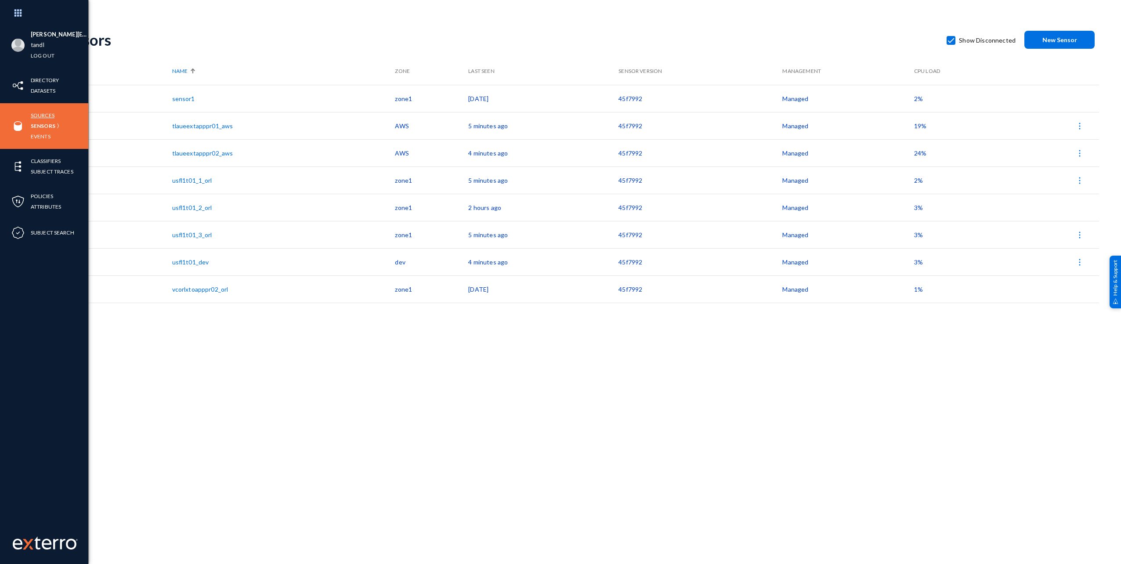
click at [39, 113] on link "Sources" at bounding box center [43, 115] width 24 height 10
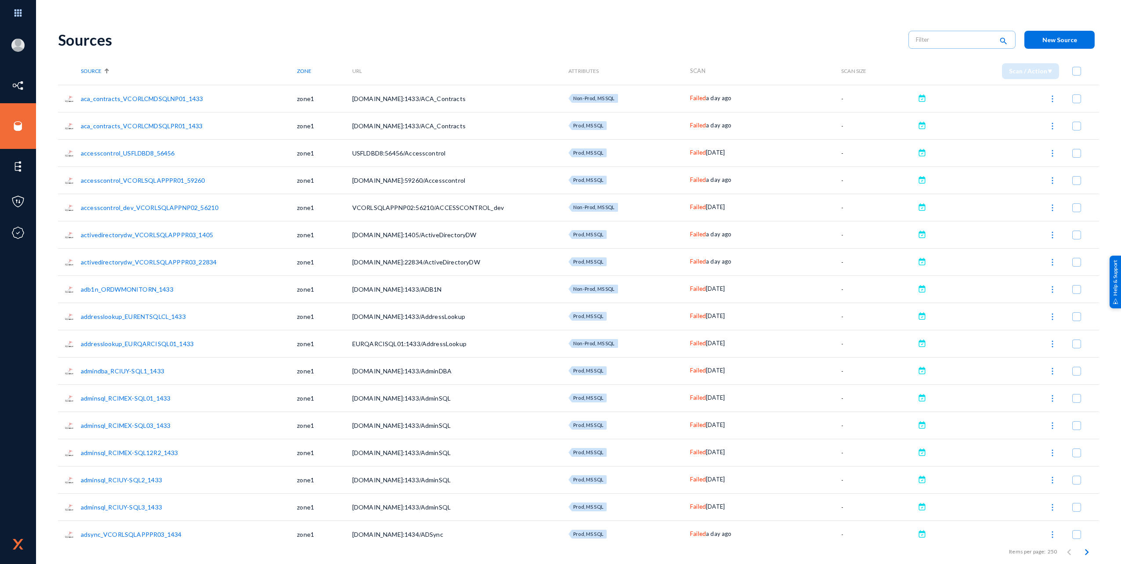
click at [696, 155] on span "Failed" at bounding box center [698, 152] width 16 height 7
click at [607, 47] on div at bounding box center [560, 282] width 1121 height 564
click at [941, 38] on input "text" at bounding box center [954, 39] width 77 height 13
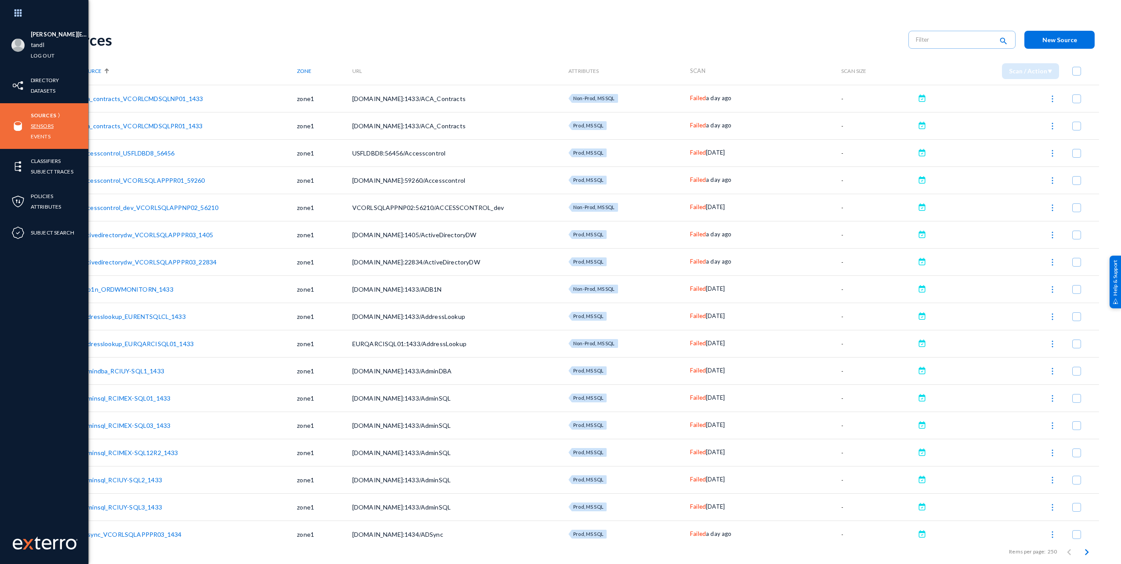
click at [39, 126] on link "Sensors" at bounding box center [42, 126] width 23 height 10
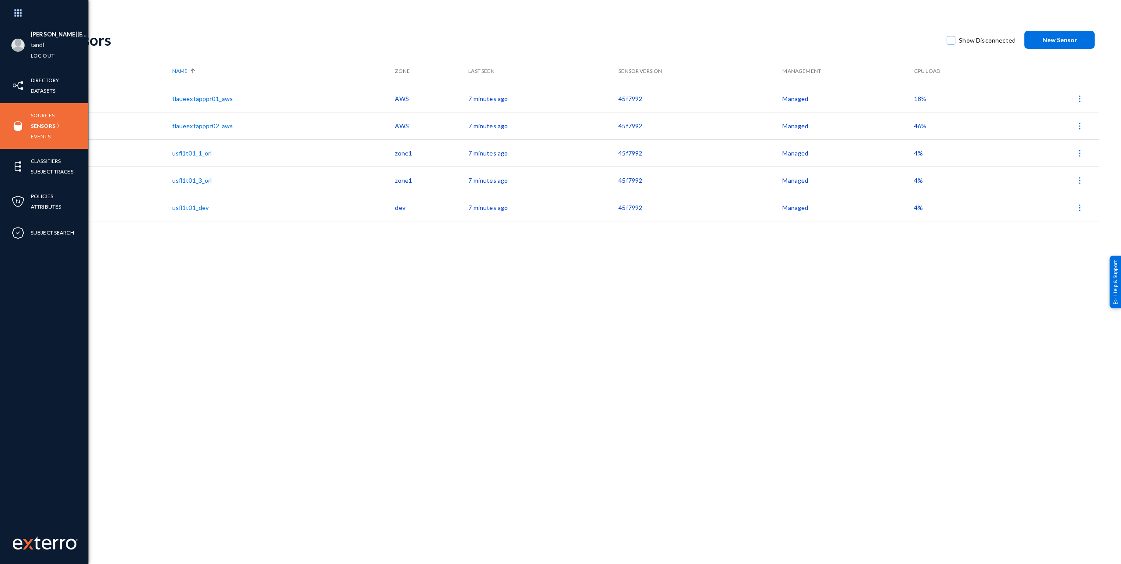
click at [154, 24] on div "Sensors Show Disconnected New Sensor" at bounding box center [578, 40] width 1041 height 36
click at [951, 38] on span at bounding box center [950, 40] width 9 height 9
click at [951, 44] on input "Show Disconnected" at bounding box center [950, 44] width 1 height 1
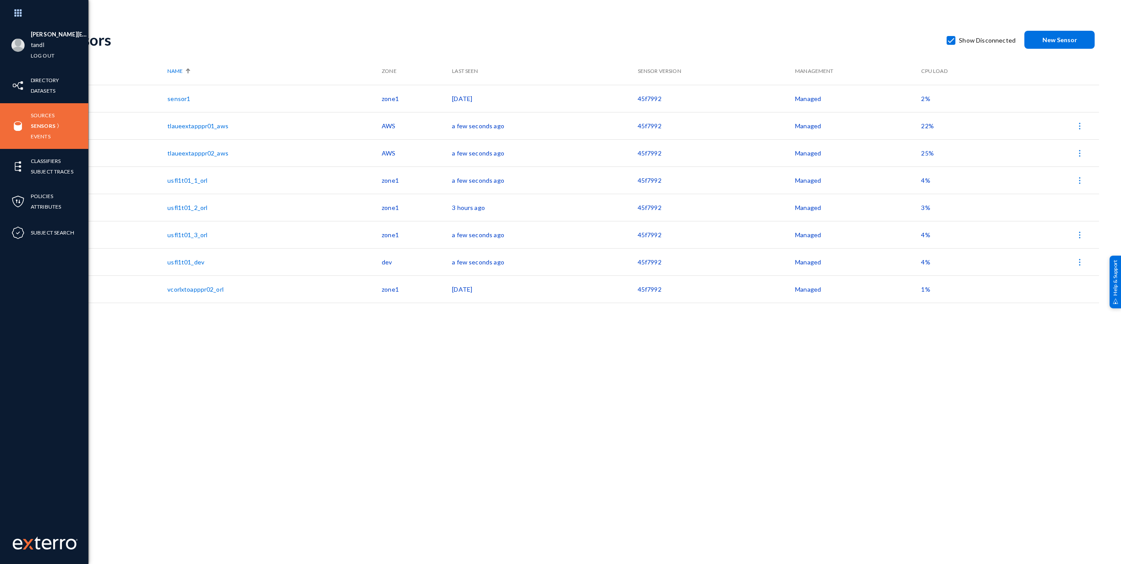
click at [951, 38] on span at bounding box center [950, 40] width 9 height 9
click at [951, 44] on input "Show Disconnected" at bounding box center [950, 44] width 1 height 1
checkbox input "false"
click at [774, 9] on div "Benjamin.Orensky@travelandleisure.com tandl Log out Directory Datasets Sources …" at bounding box center [560, 282] width 1121 height 564
